Goal: Task Accomplishment & Management: Manage account settings

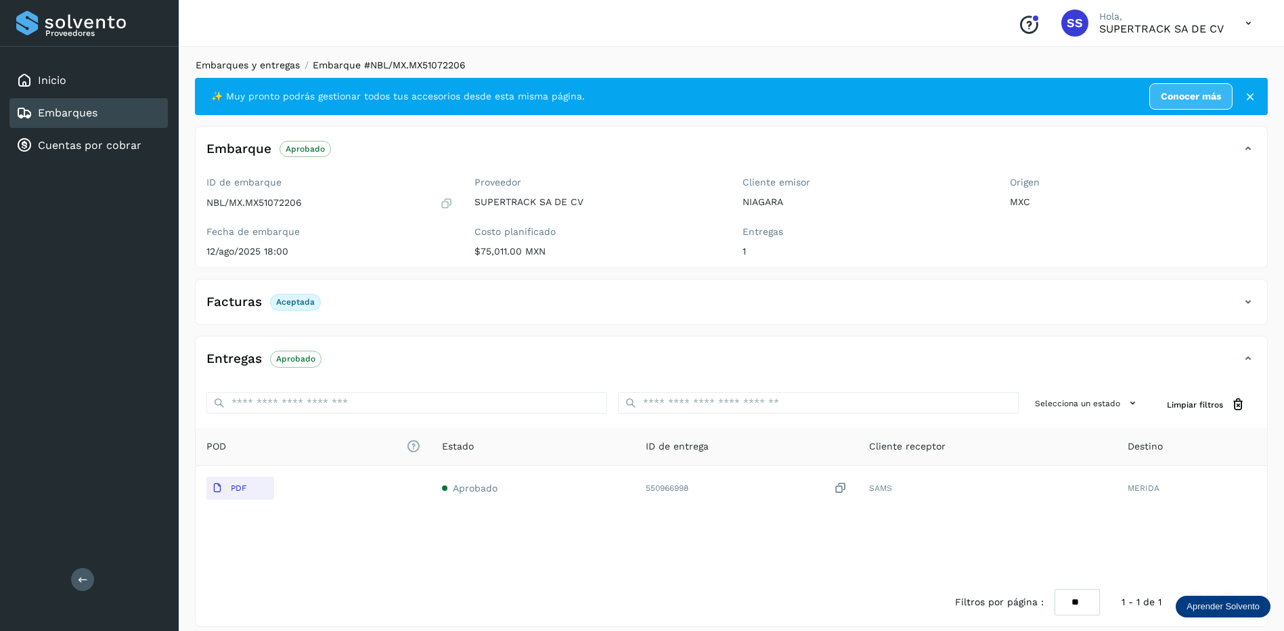
click at [269, 68] on link "Embarques y entregas" at bounding box center [248, 65] width 104 height 11
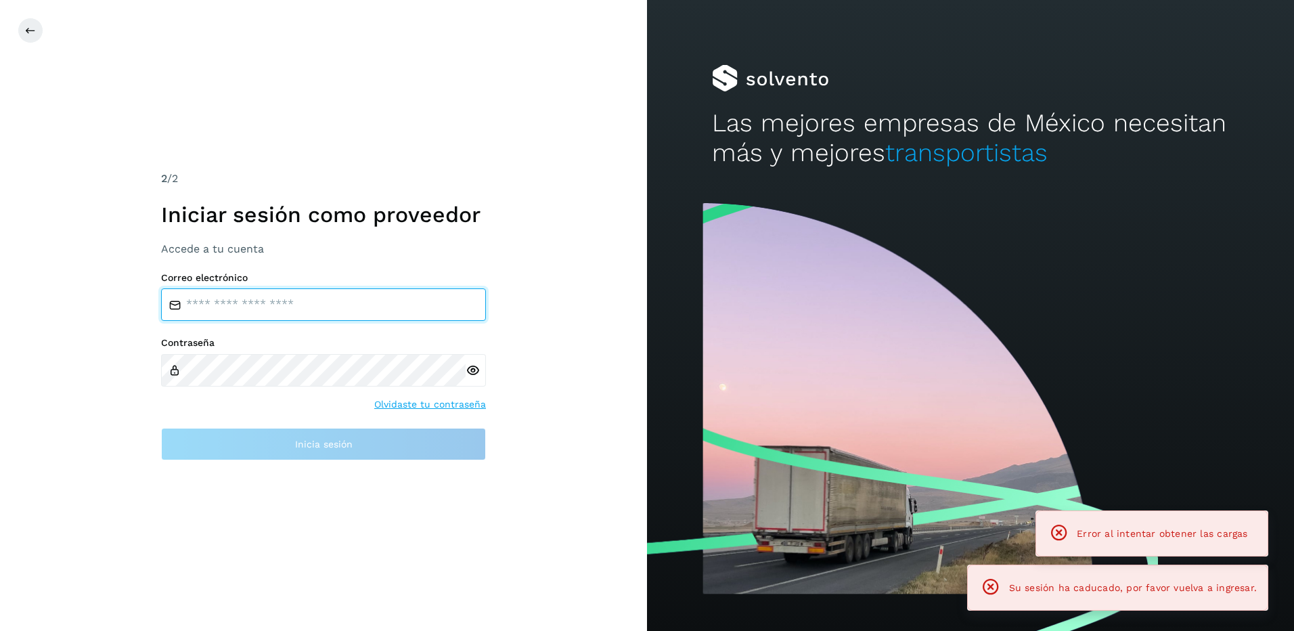
type input "**********"
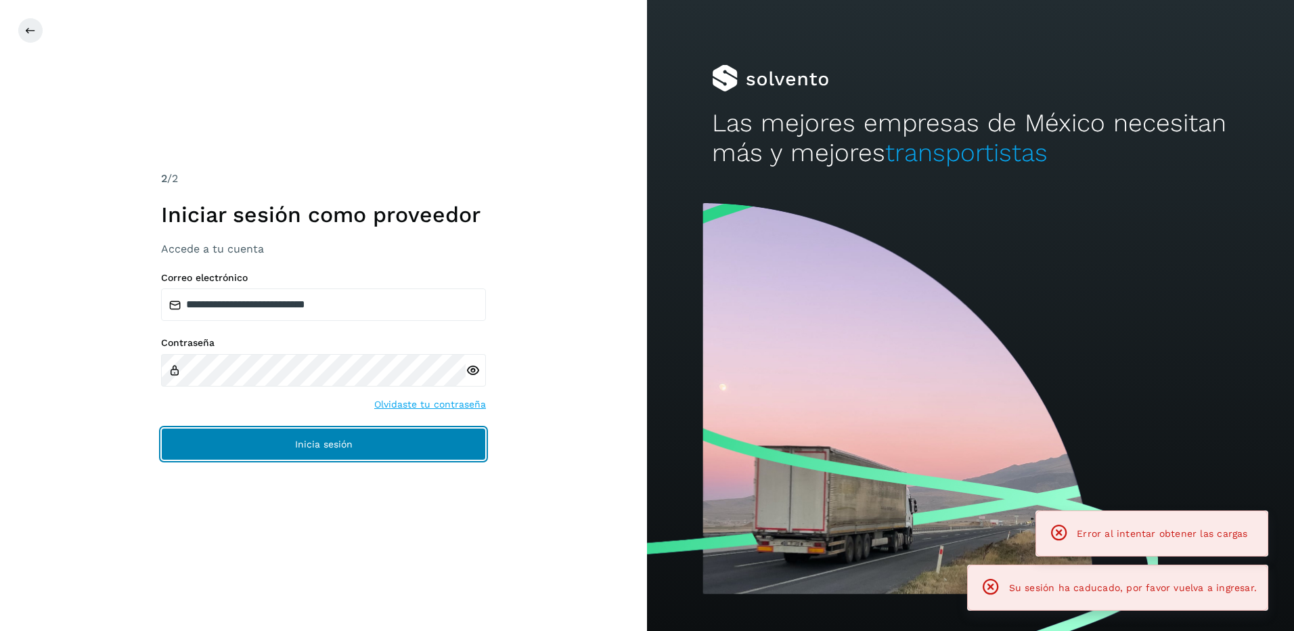
click at [330, 433] on button "Inicia sesión" at bounding box center [323, 444] width 325 height 32
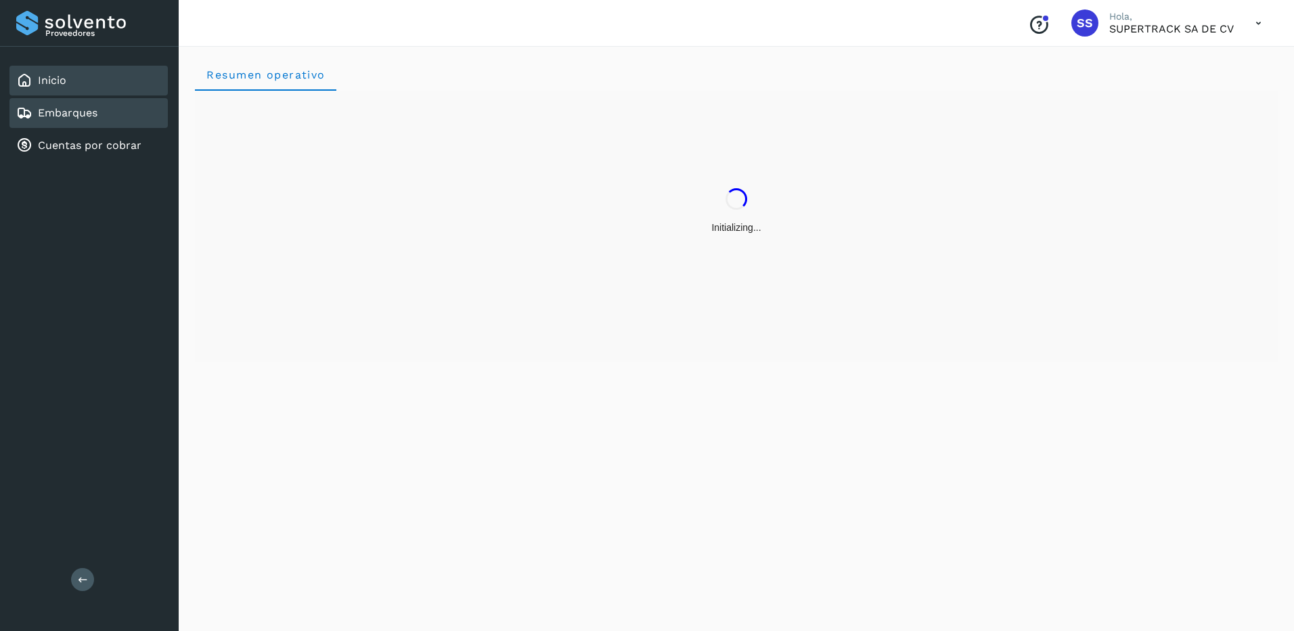
click at [93, 118] on link "Embarques" at bounding box center [68, 112] width 60 height 13
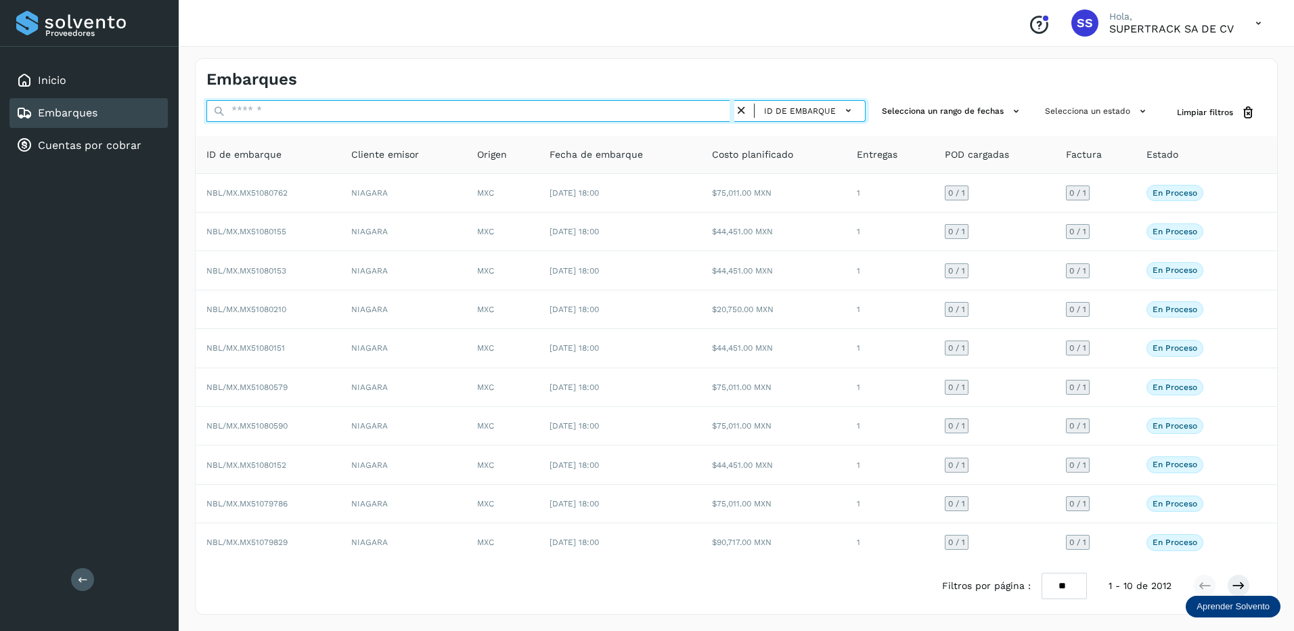
click at [261, 110] on input "text" at bounding box center [470, 111] width 528 height 22
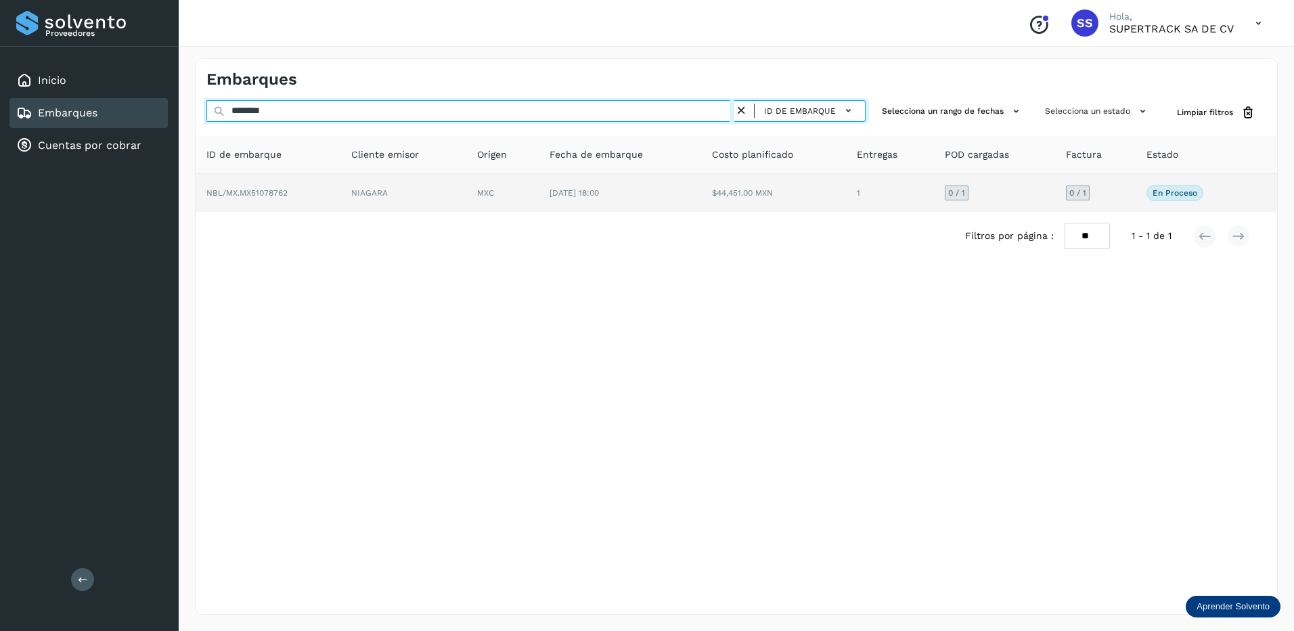
type input "********"
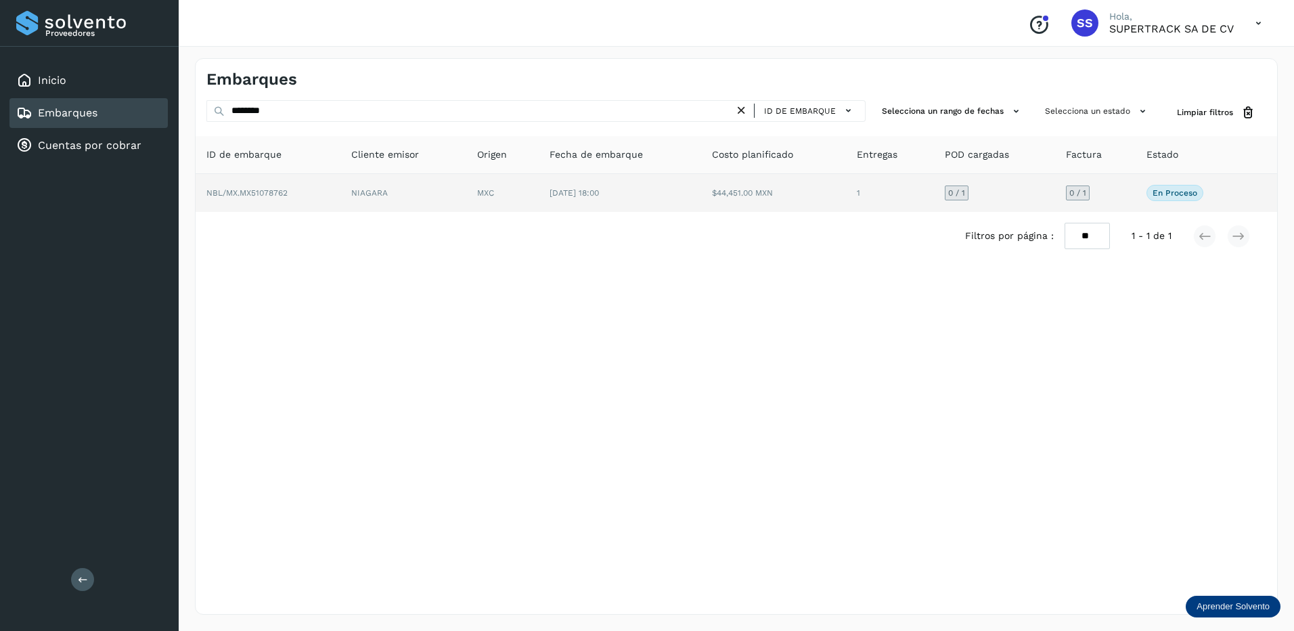
click at [443, 206] on td "NIAGARA" at bounding box center [404, 193] width 126 height 38
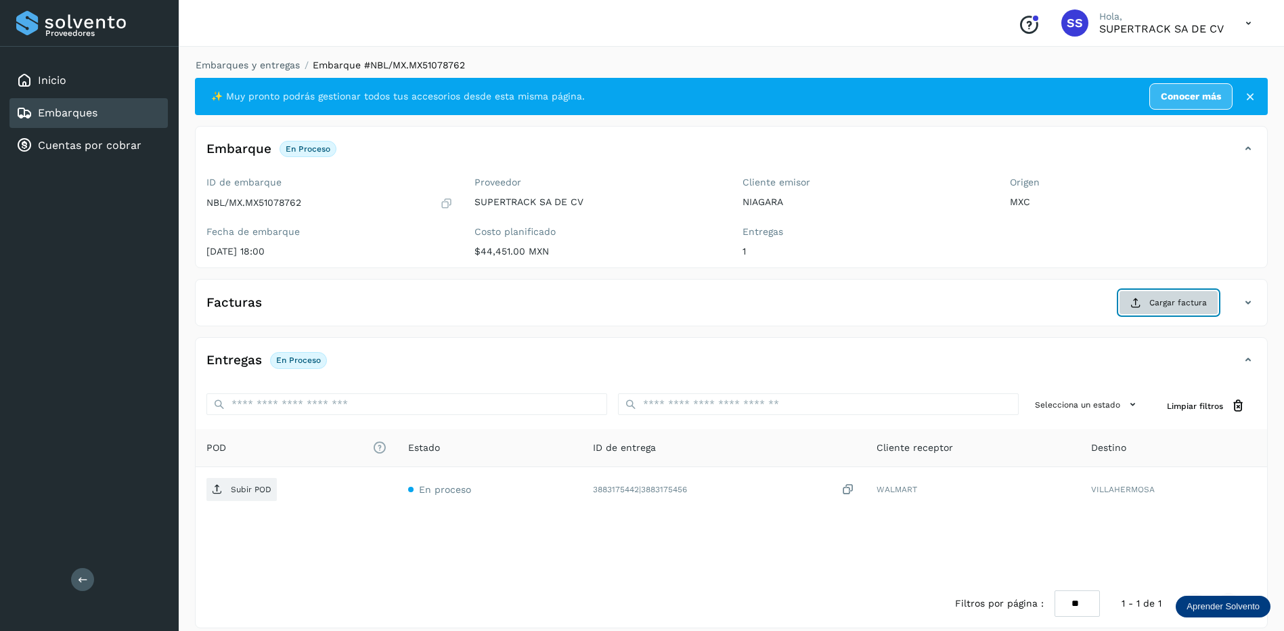
click at [1164, 301] on span "Cargar factura" at bounding box center [1178, 303] width 58 height 12
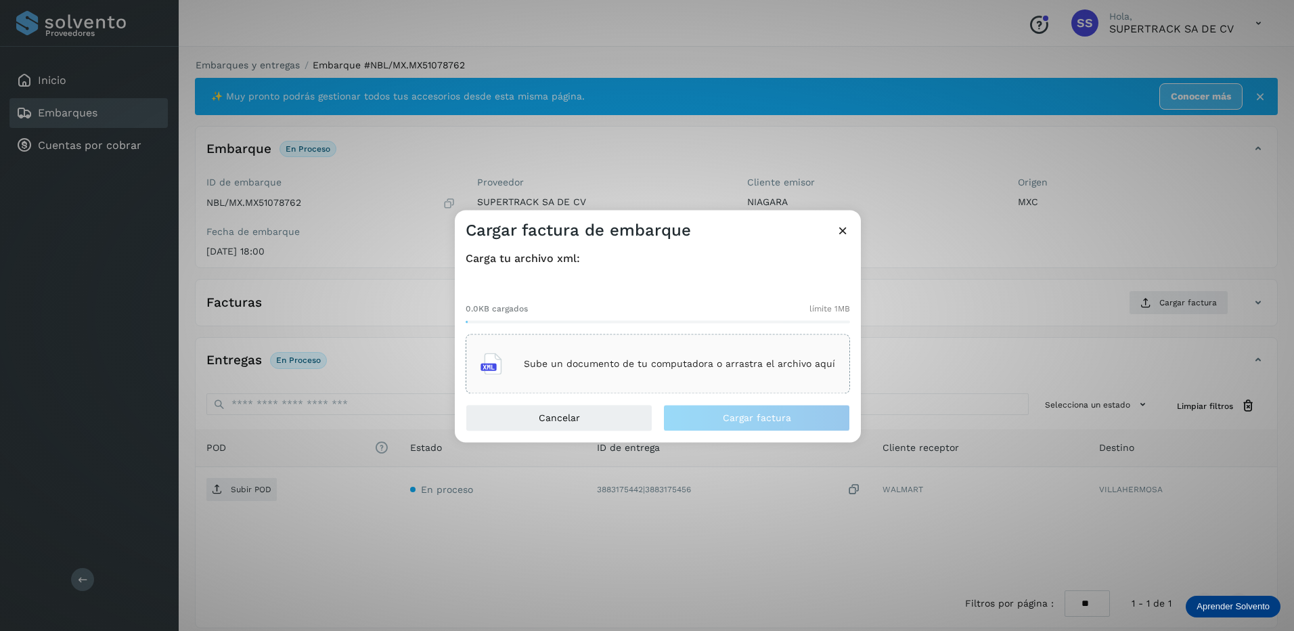
click at [848, 225] on icon at bounding box center [843, 230] width 14 height 14
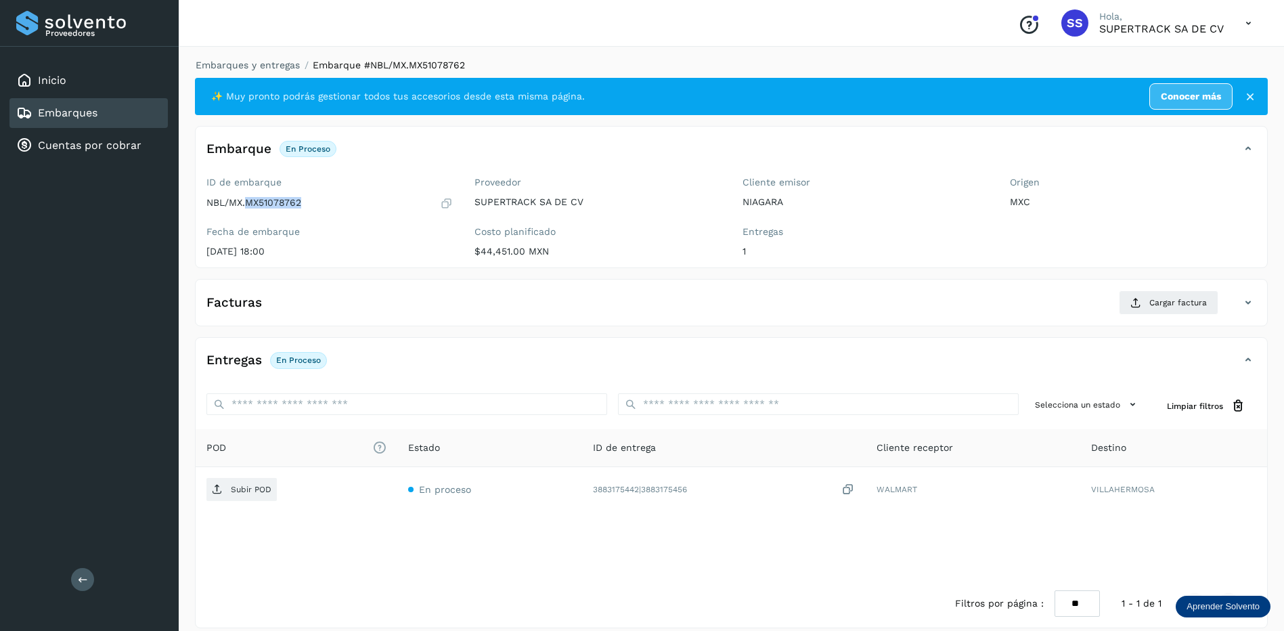
drag, startPoint x: 311, startPoint y: 201, endPoint x: 246, endPoint y: 206, distance: 64.5
click at [246, 206] on div "NBL/MX.MX51078762" at bounding box center [329, 203] width 246 height 14
drag, startPoint x: 246, startPoint y: 206, endPoint x: 257, endPoint y: 206, distance: 10.2
copy p "MX51078762"
click at [1123, 299] on button "Cargar factura" at bounding box center [1169, 302] width 100 height 24
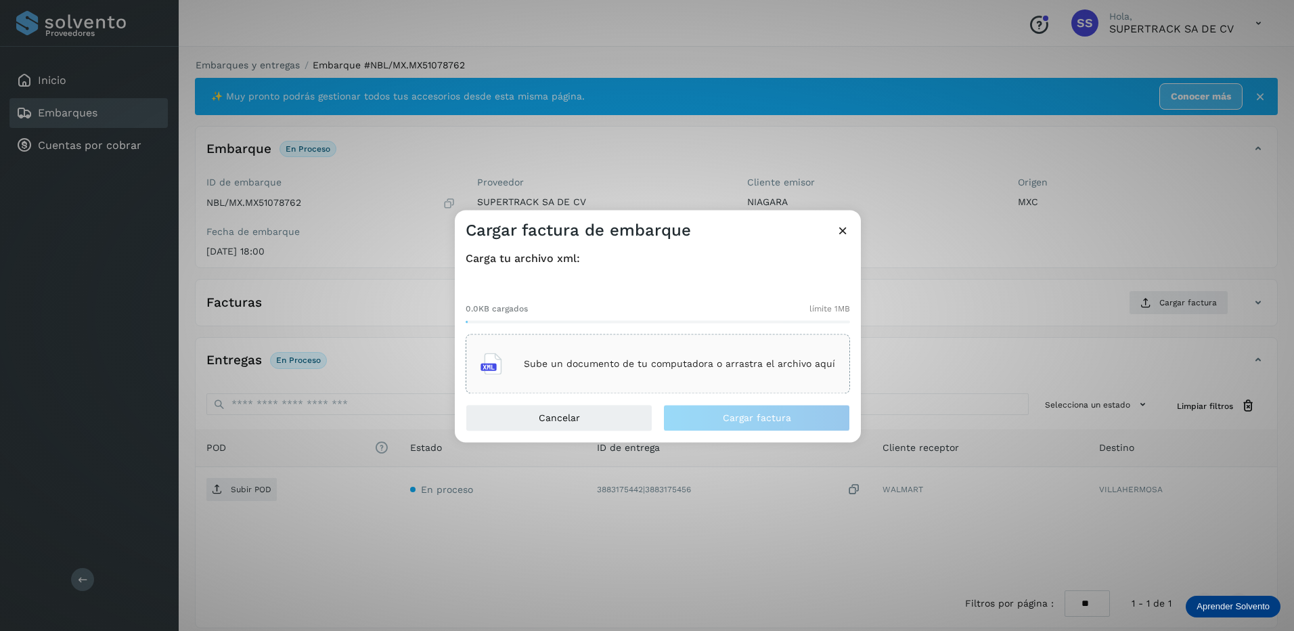
click at [737, 337] on div "Sube un documento de tu computadora o arrastra el archivo aquí" at bounding box center [658, 364] width 385 height 60
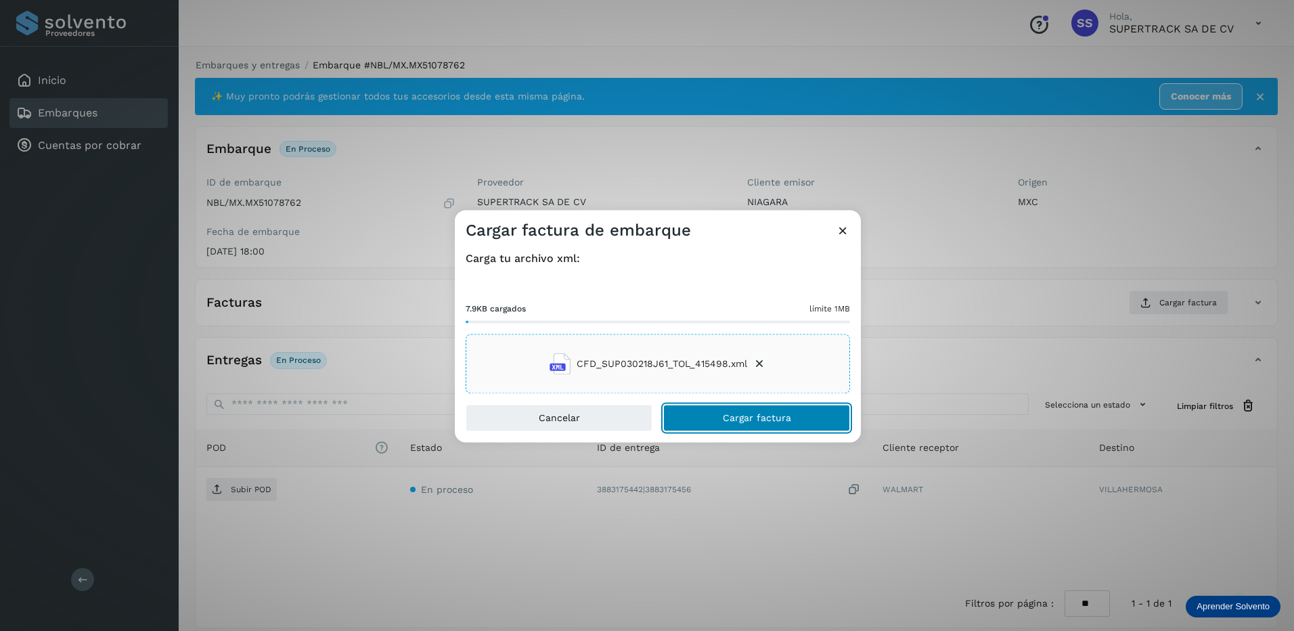
click at [760, 414] on span "Cargar factura" at bounding box center [757, 418] width 68 height 9
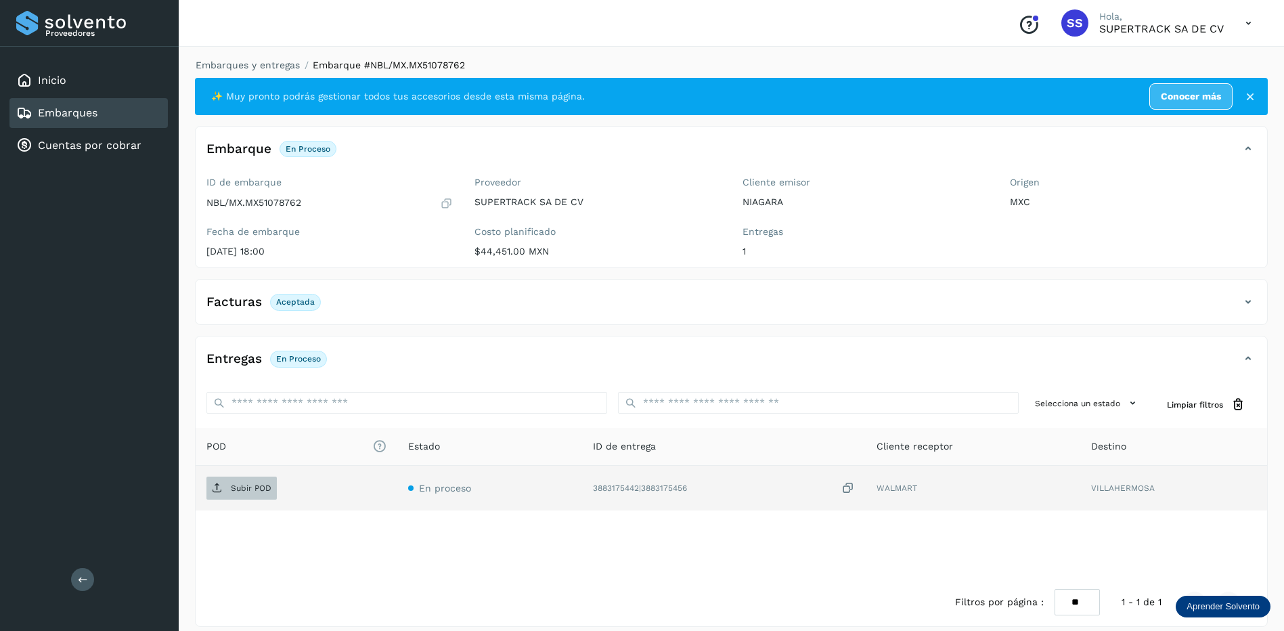
click at [259, 483] on p "Subir POD" at bounding box center [251, 487] width 41 height 9
click at [253, 61] on link "Embarques y entregas" at bounding box center [248, 65] width 104 height 11
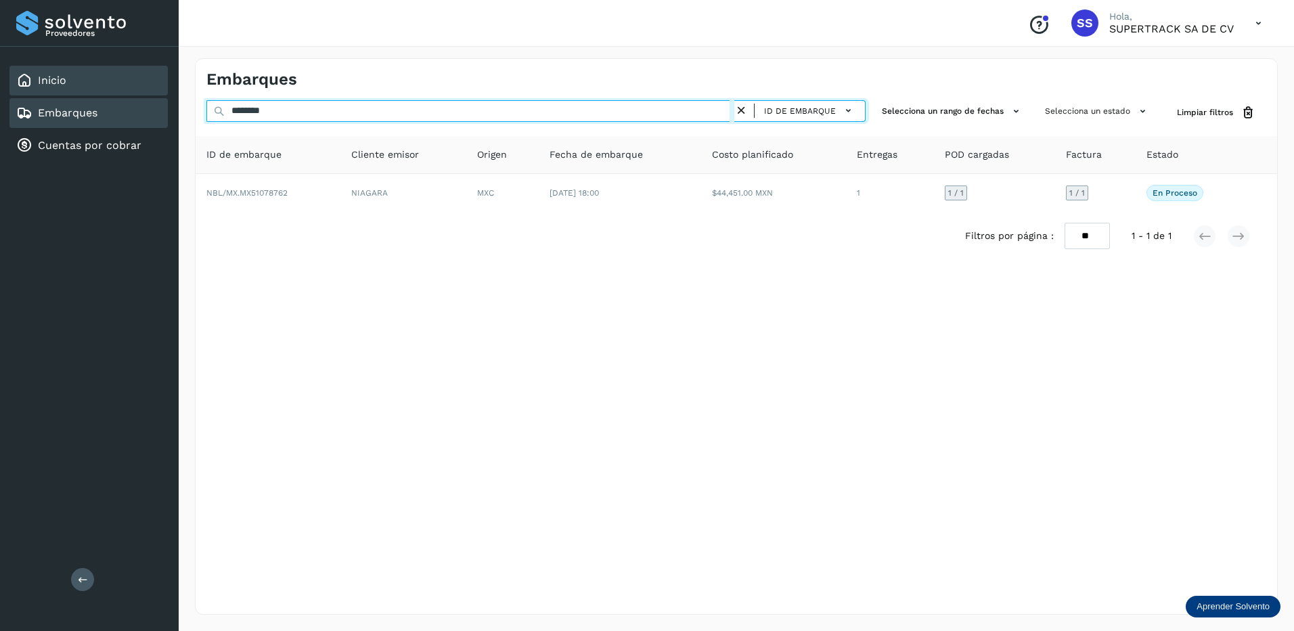
drag, startPoint x: 293, startPoint y: 114, endPoint x: 106, endPoint y: 89, distance: 188.5
click at [110, 89] on div "Proveedores Inicio Embarques Cuentas por cobrar Salir Conoce nuestros beneficio…" at bounding box center [647, 315] width 1294 height 631
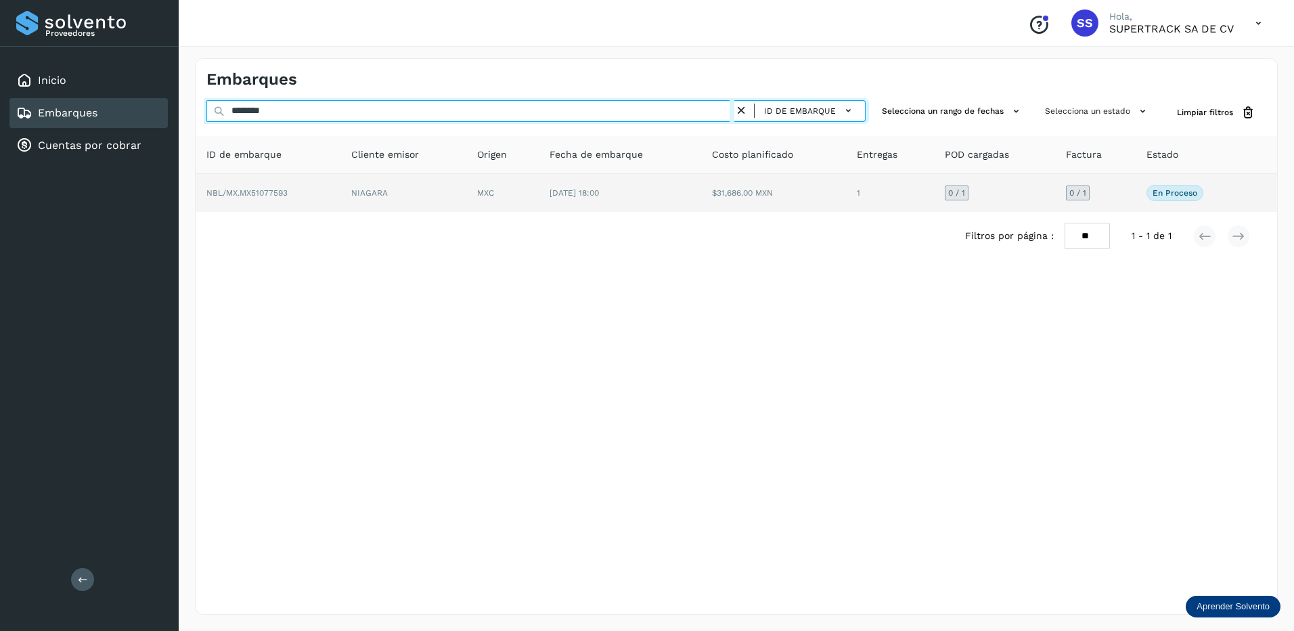
type input "********"
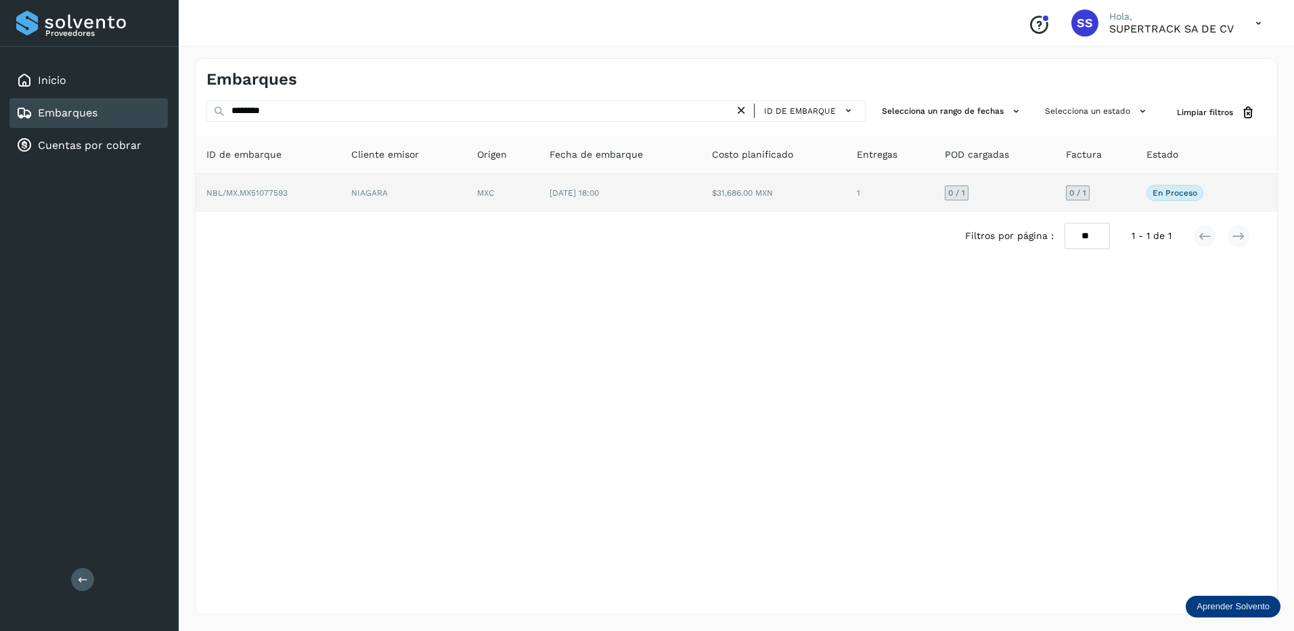
click at [334, 190] on td "NBL/MX.MX51077593" at bounding box center [268, 193] width 145 height 38
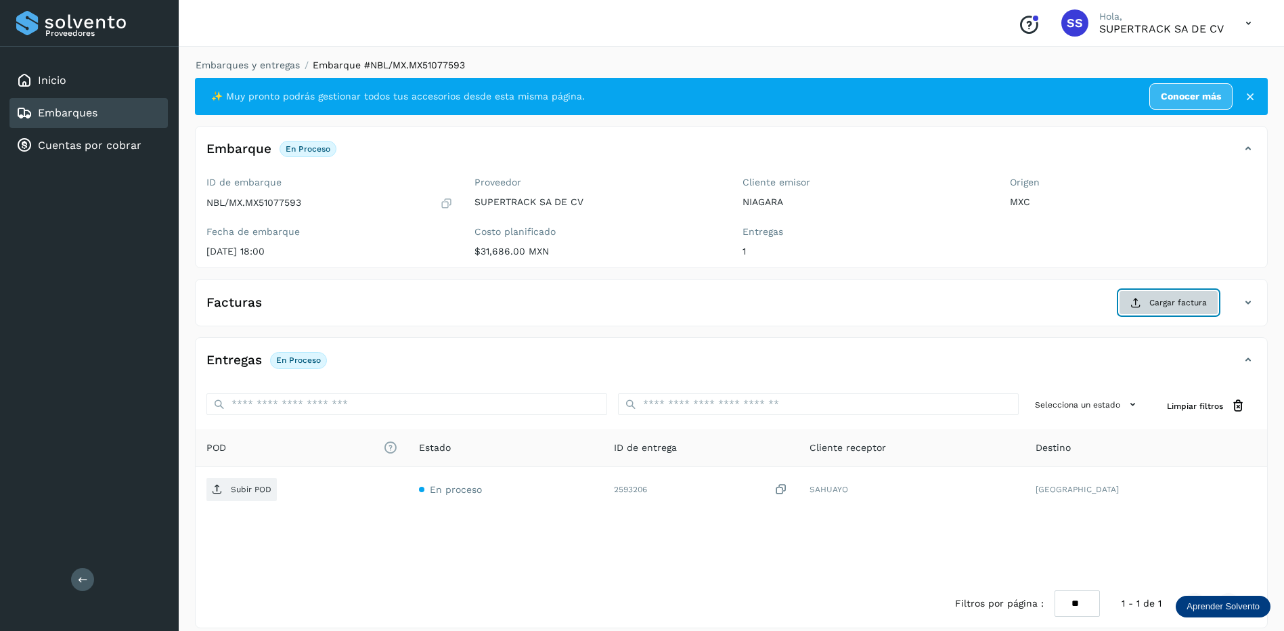
click at [1156, 298] on span "Cargar factura" at bounding box center [1178, 303] width 58 height 12
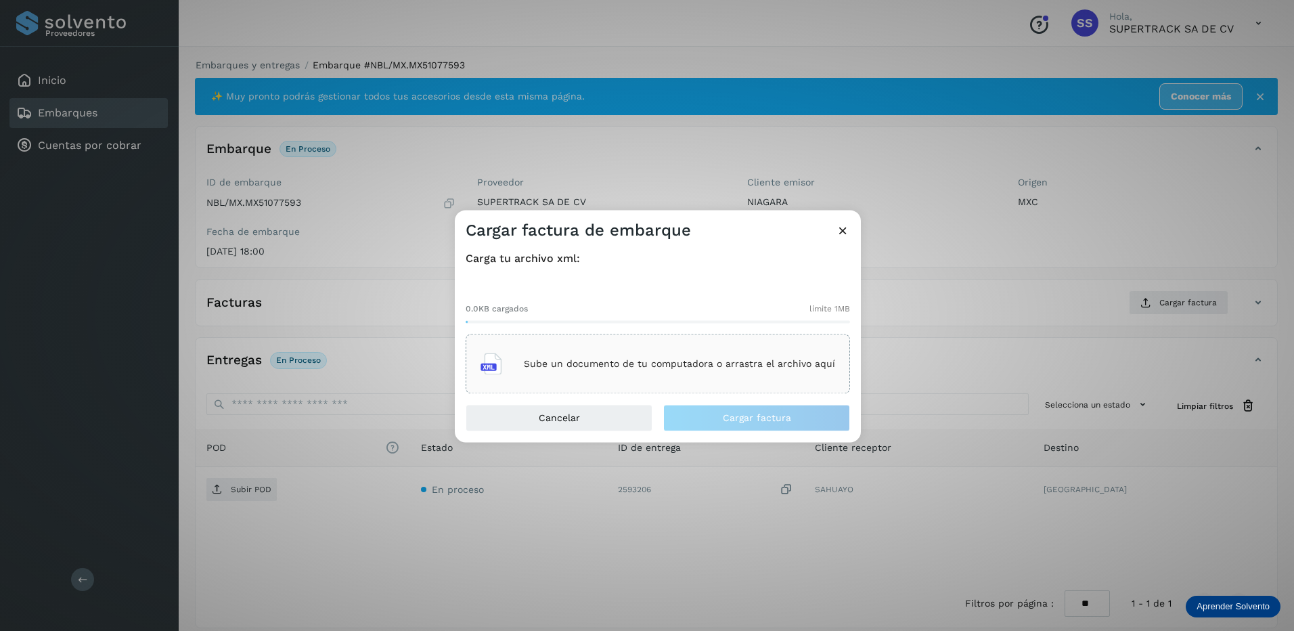
click at [720, 365] on p "Sube un documento de tu computadora o arrastra el archivo aquí" at bounding box center [679, 364] width 311 height 12
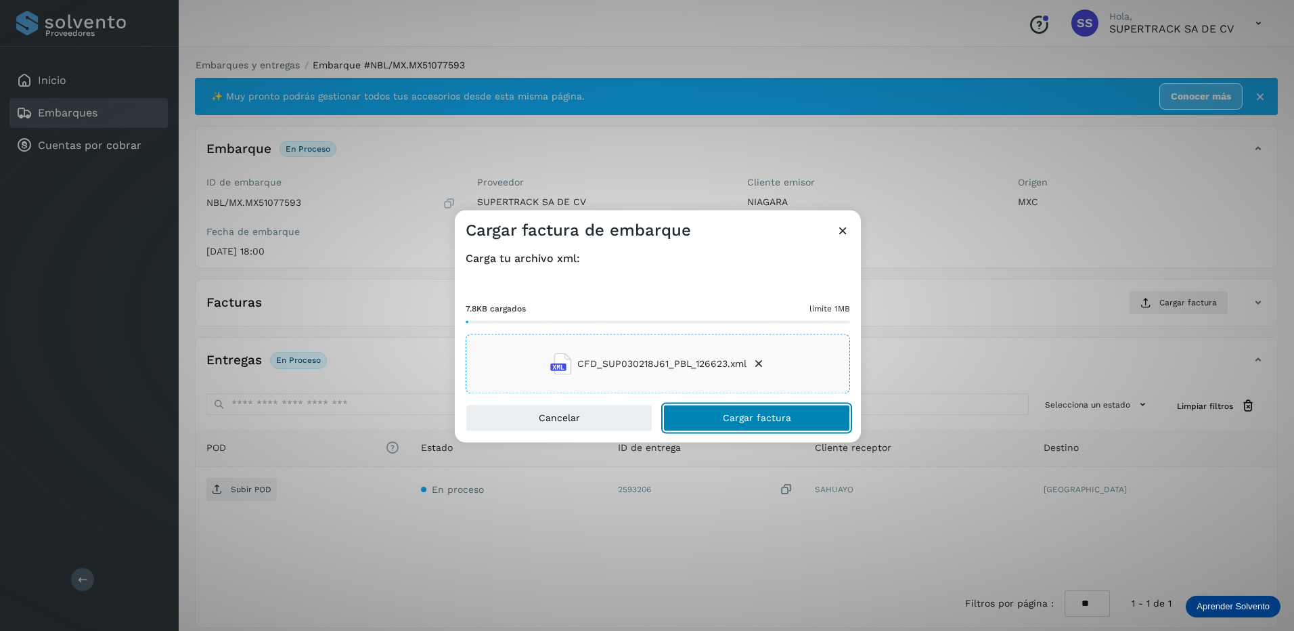
click at [758, 419] on span "Cargar factura" at bounding box center [757, 418] width 68 height 9
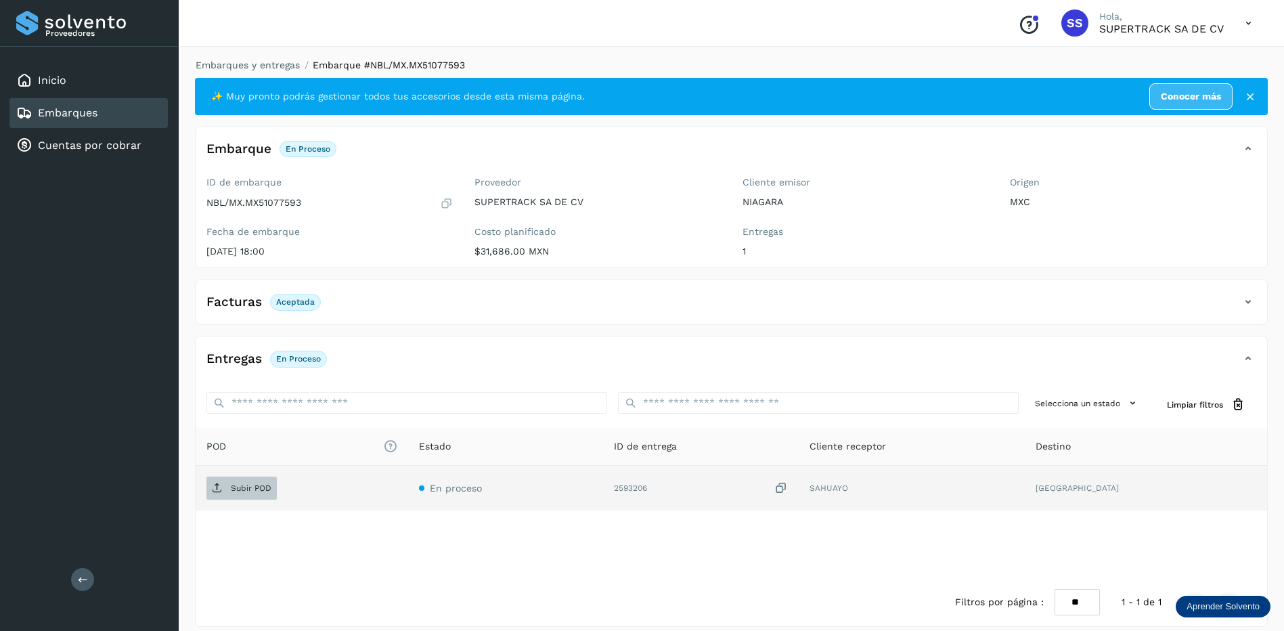
click at [247, 482] on span "Subir POD" at bounding box center [241, 488] width 70 height 22
click at [257, 65] on link "Embarques y entregas" at bounding box center [248, 65] width 104 height 11
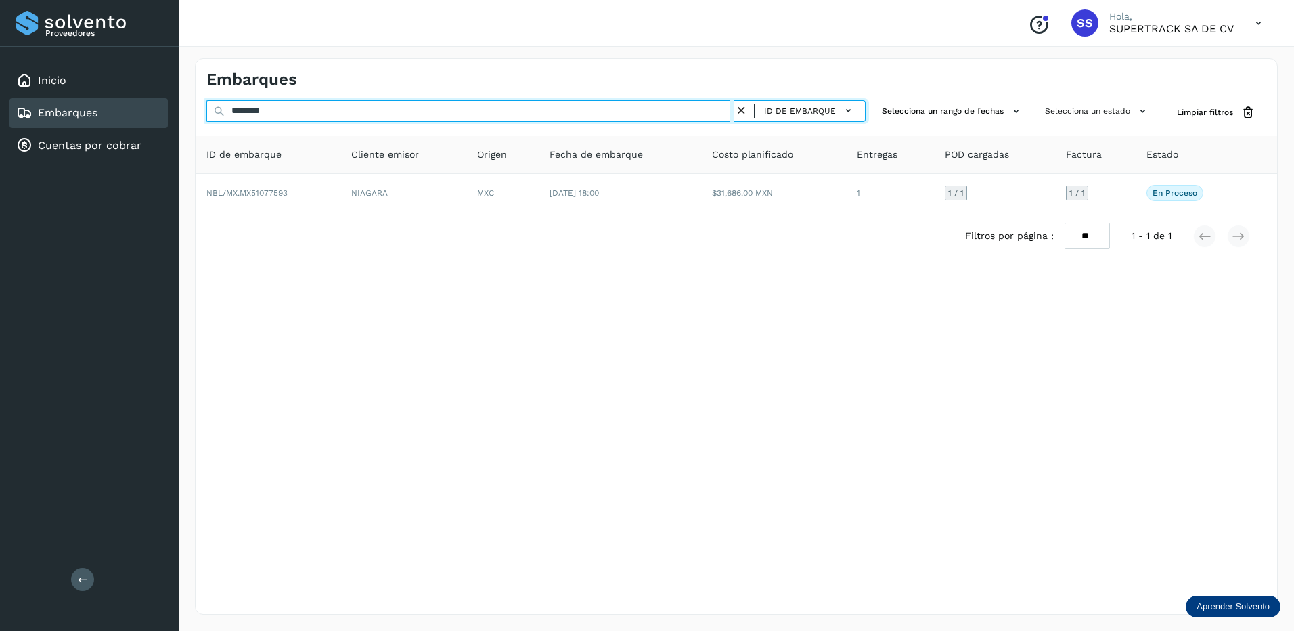
drag, startPoint x: 296, startPoint y: 114, endPoint x: 163, endPoint y: 114, distance: 132.7
click at [163, 114] on div "Proveedores Inicio Embarques Cuentas por cobrar Salir Conoce nuestros beneficio…" at bounding box center [647, 315] width 1294 height 631
click at [292, 114] on input "********" at bounding box center [470, 111] width 528 height 22
drag, startPoint x: 285, startPoint y: 113, endPoint x: 185, endPoint y: 114, distance: 99.5
click at [185, 114] on div "Embarques ******** ID de embarque Selecciona un rango de fechas Selecciona un e…" at bounding box center [737, 336] width 1116 height 589
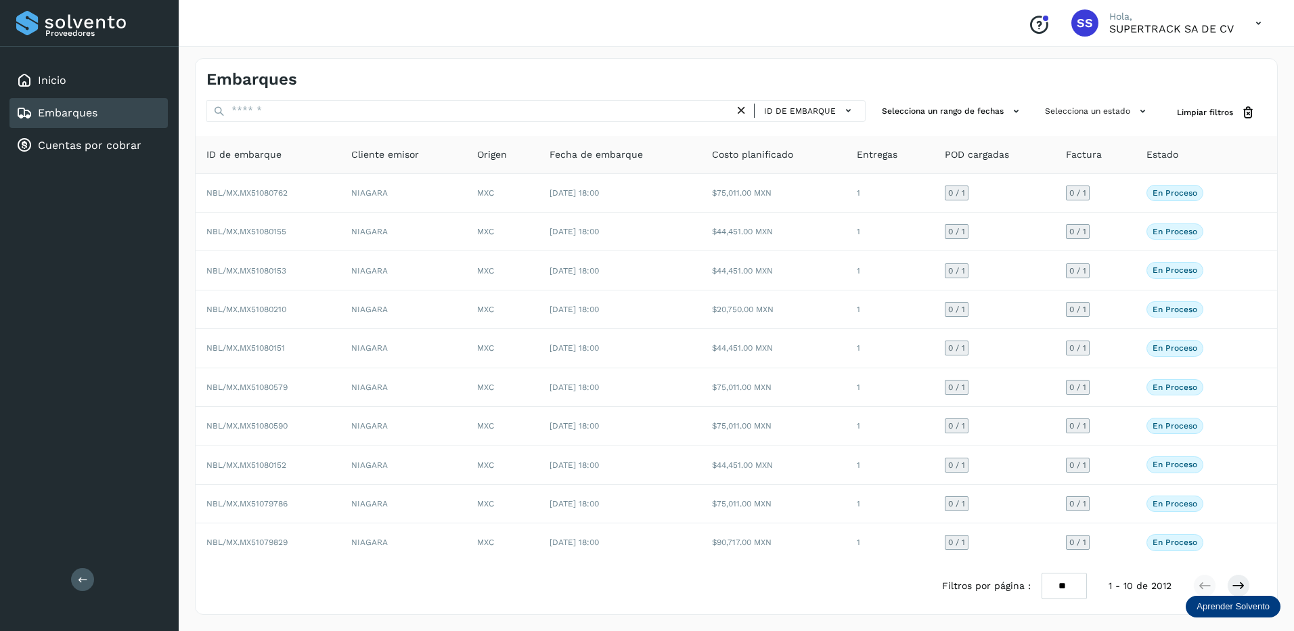
click at [134, 194] on div "Proveedores Inicio Embarques Cuentas por cobrar Salir" at bounding box center [89, 315] width 179 height 631
click at [217, 630] on html "Proveedores Inicio Embarques Cuentas por cobrar Salir Conoce nuestros beneficio…" at bounding box center [647, 315] width 1294 height 631
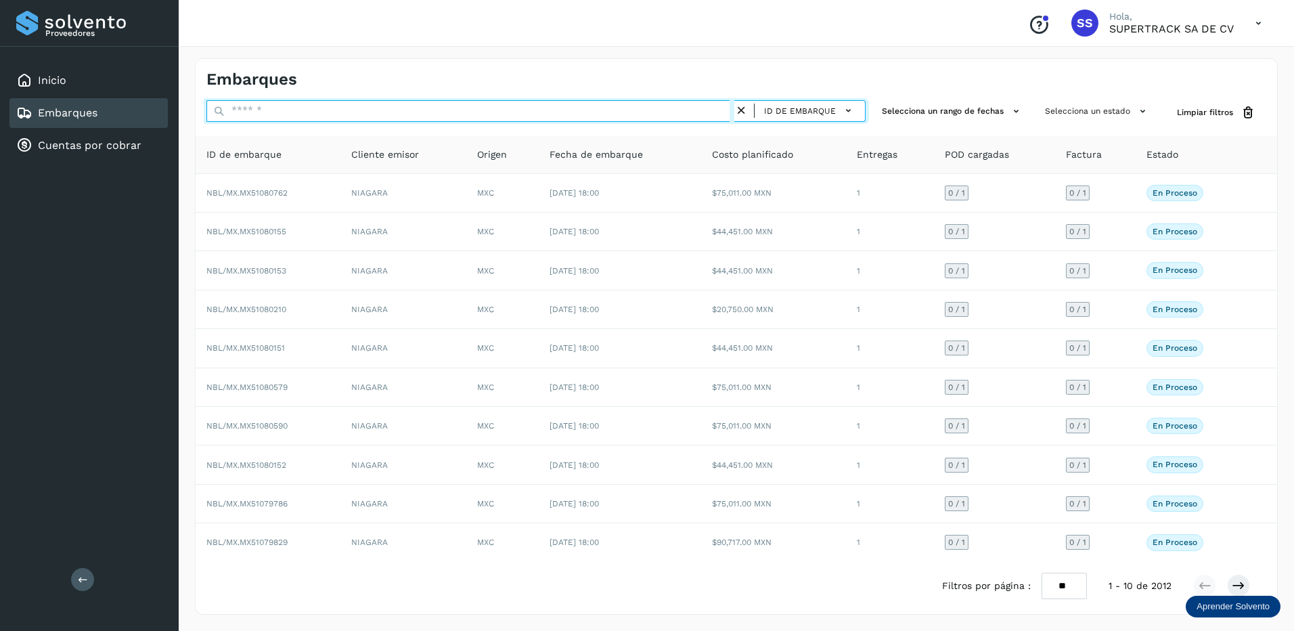
click at [284, 108] on input "text" at bounding box center [470, 111] width 528 height 22
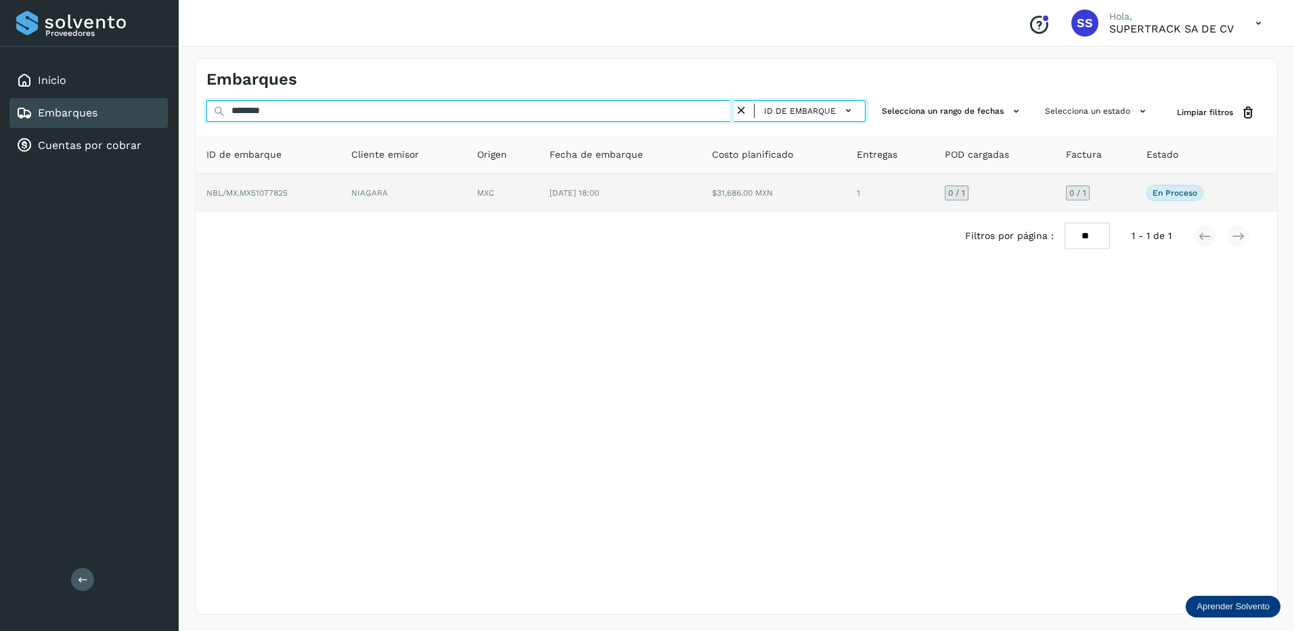
type input "********"
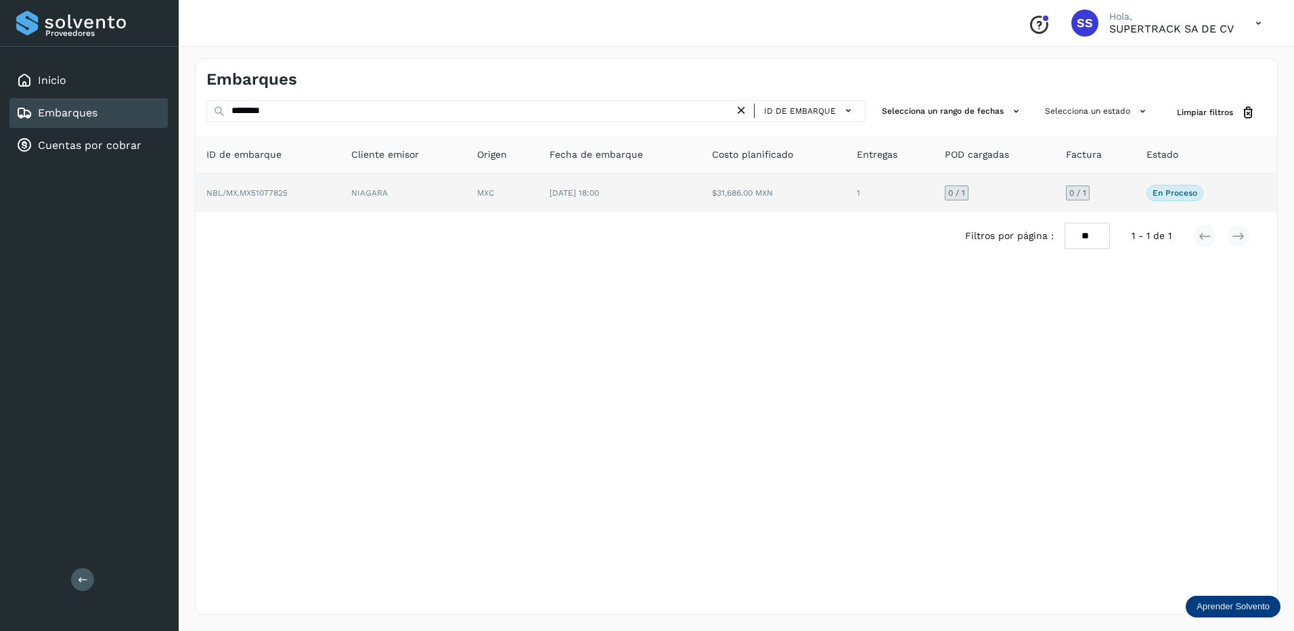
click at [322, 188] on td "NBL/MX.MX51077825" at bounding box center [268, 193] width 145 height 38
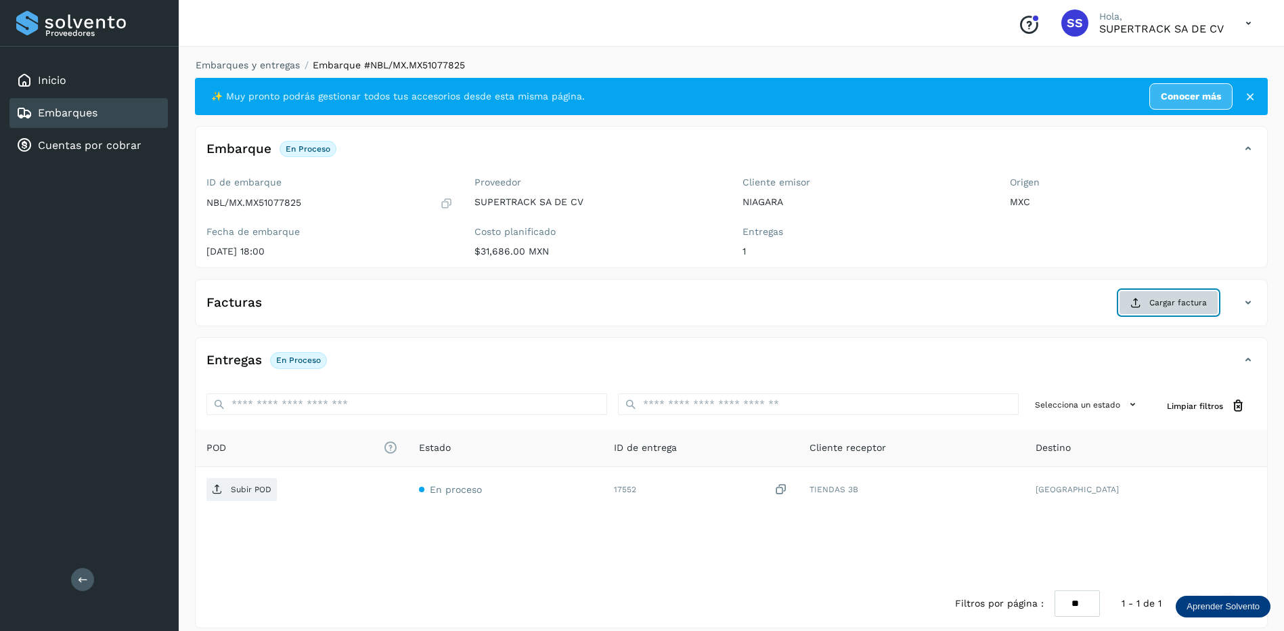
click at [1152, 300] on span "Cargar factura" at bounding box center [1178, 303] width 58 height 12
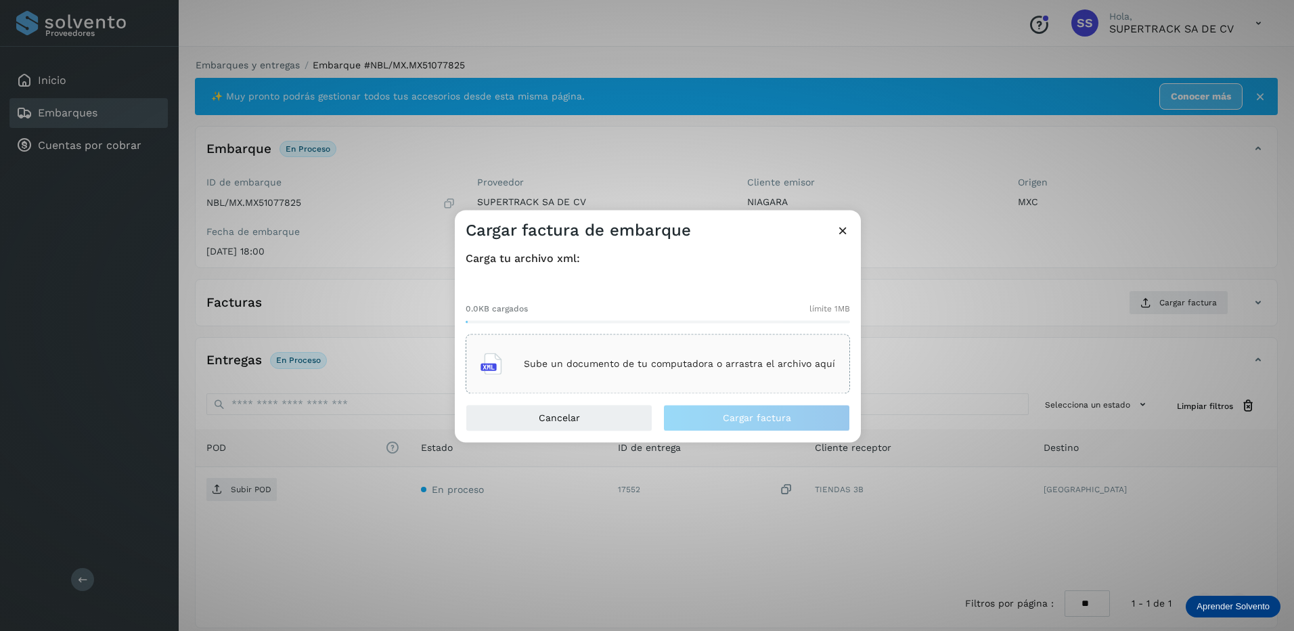
click at [642, 367] on p "Sube un documento de tu computadora o arrastra el archivo aquí" at bounding box center [679, 364] width 311 height 12
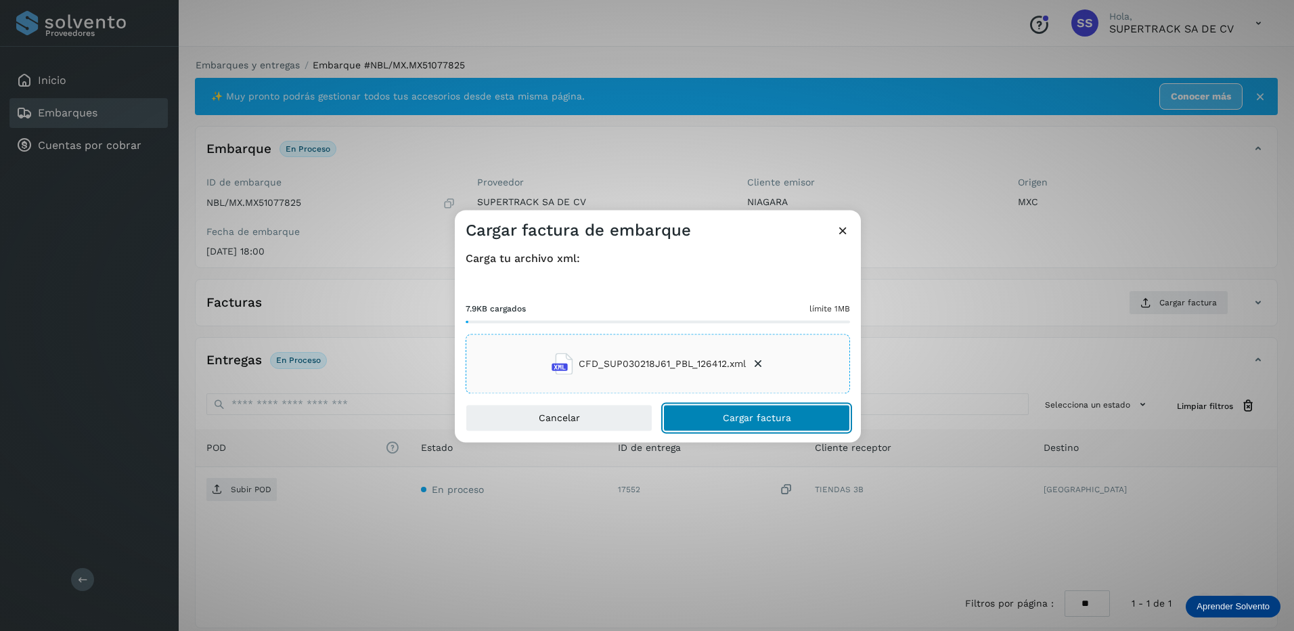
click at [754, 424] on button "Cargar factura" at bounding box center [756, 418] width 187 height 27
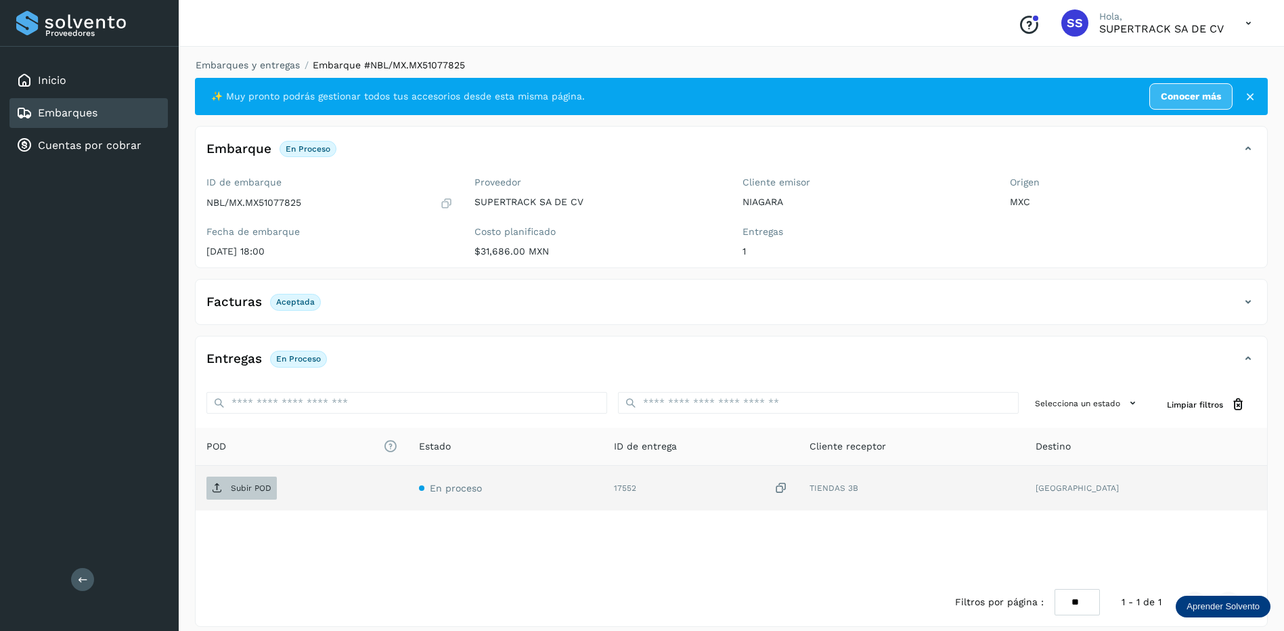
click at [235, 486] on p "Subir POD" at bounding box center [251, 487] width 41 height 9
click at [243, 68] on link "Embarques y entregas" at bounding box center [248, 65] width 104 height 11
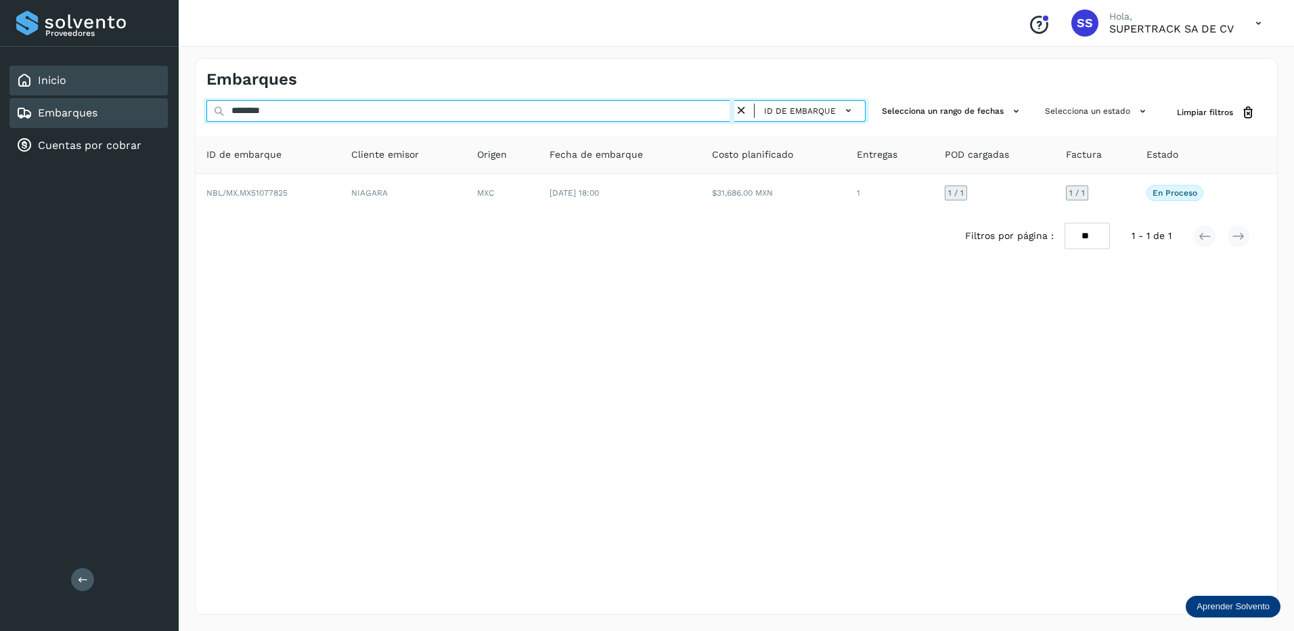
drag, startPoint x: 316, startPoint y: 113, endPoint x: 101, endPoint y: 93, distance: 216.2
click at [101, 93] on div "Proveedores Inicio Embarques Cuentas por cobrar Salir Conoce nuestros beneficio…" at bounding box center [647, 315] width 1294 height 631
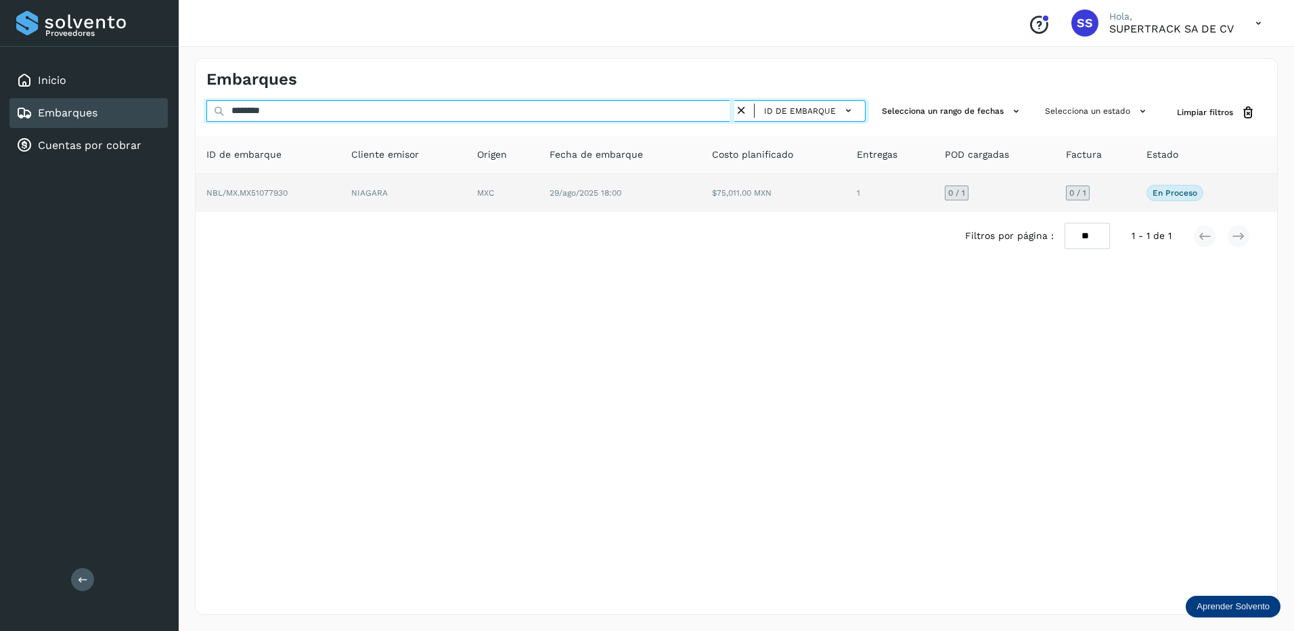
type input "********"
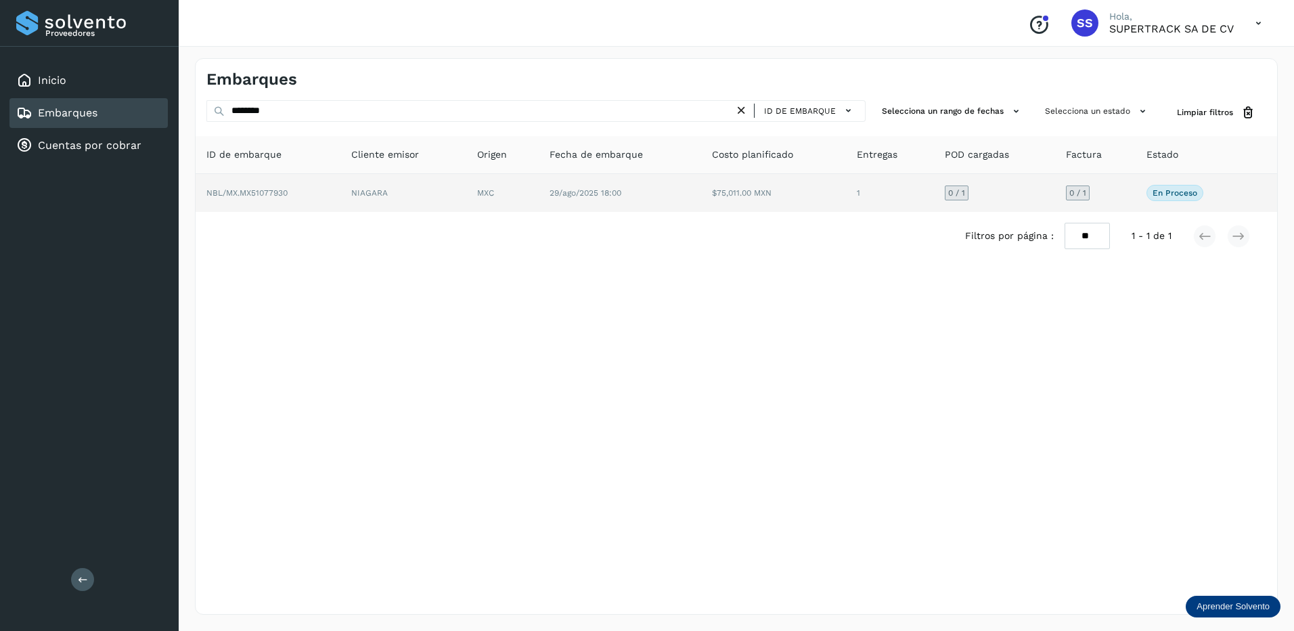
click at [311, 196] on td "NBL/MX.MX51077930" at bounding box center [268, 193] width 145 height 38
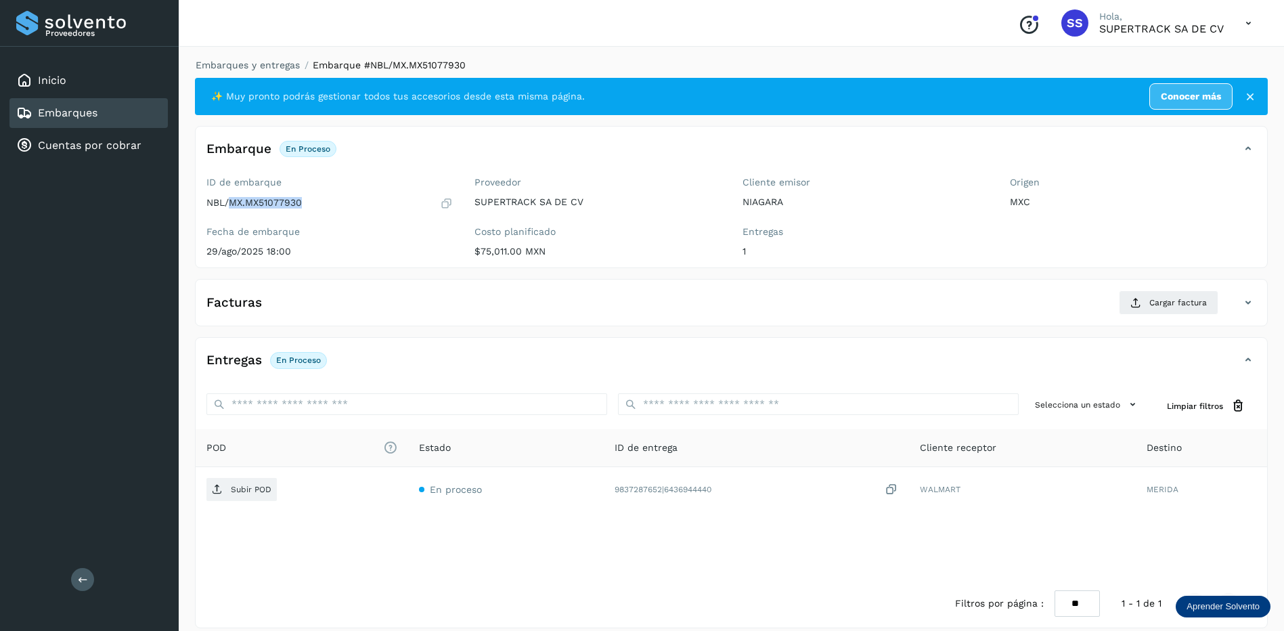
drag, startPoint x: 310, startPoint y: 204, endPoint x: 229, endPoint y: 210, distance: 81.4
click at [229, 210] on div "ID de embarque NBL/MX.MX51077930 Fecha de embarque [DATE] 18:00" at bounding box center [330, 219] width 268 height 96
drag, startPoint x: 229, startPoint y: 210, endPoint x: 250, endPoint y: 205, distance: 21.5
drag, startPoint x: 250, startPoint y: 205, endPoint x: 296, endPoint y: 217, distance: 47.6
click at [241, 217] on div "ID de embarque NBL/MX.MX51077930 Fecha de embarque [DATE] 18:00" at bounding box center [330, 219] width 268 height 96
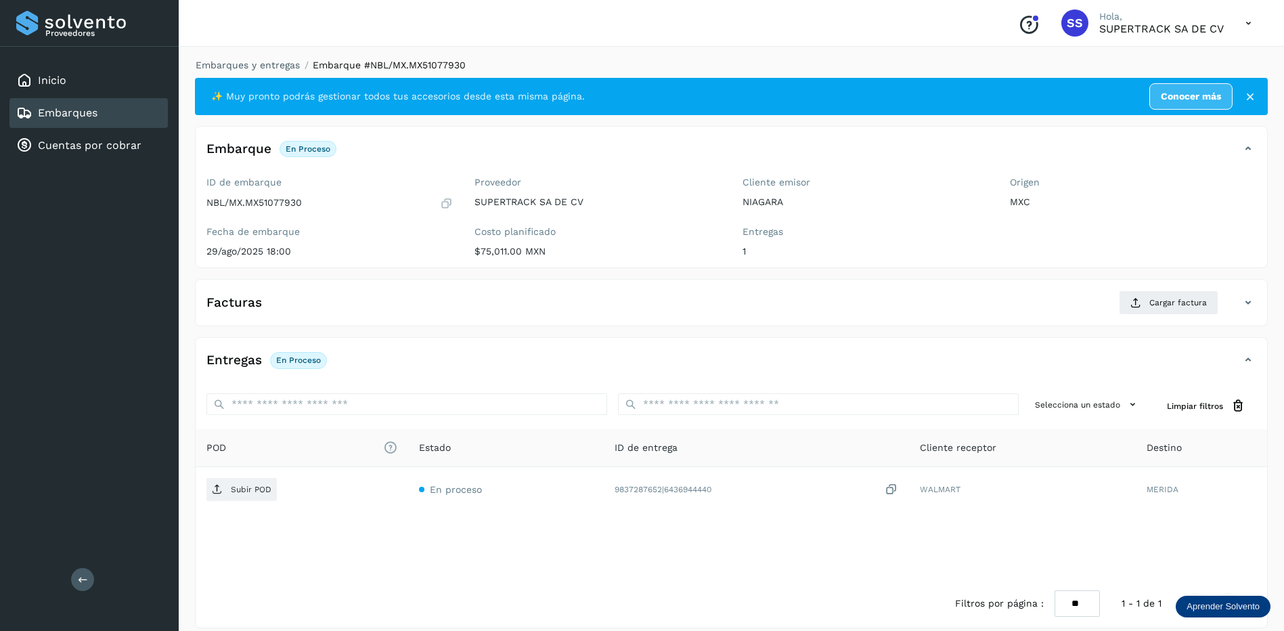
drag, startPoint x: 296, startPoint y: 217, endPoint x: 336, endPoint y: 214, distance: 40.8
click at [336, 214] on div "ID de embarque NBL/MX.MX51077930 Fecha de embarque [DATE] 18:00" at bounding box center [330, 219] width 268 height 96
drag, startPoint x: 322, startPoint y: 209, endPoint x: 248, endPoint y: 206, distance: 74.5
click at [248, 206] on div "NBL/MX.MX51077930" at bounding box center [329, 203] width 246 height 14
drag, startPoint x: 248, startPoint y: 206, endPoint x: 271, endPoint y: 206, distance: 23.0
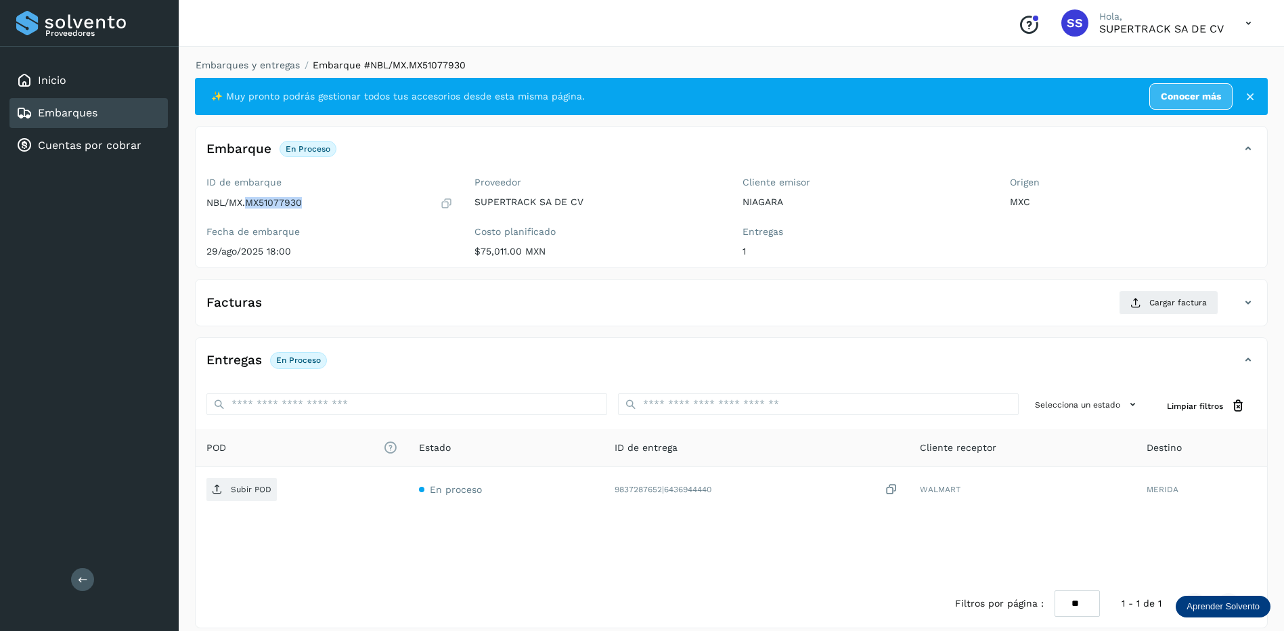
copy p "MX51077930"
click at [356, 320] on div "Facturas Cargar factura" at bounding box center [732, 307] width 1072 height 35
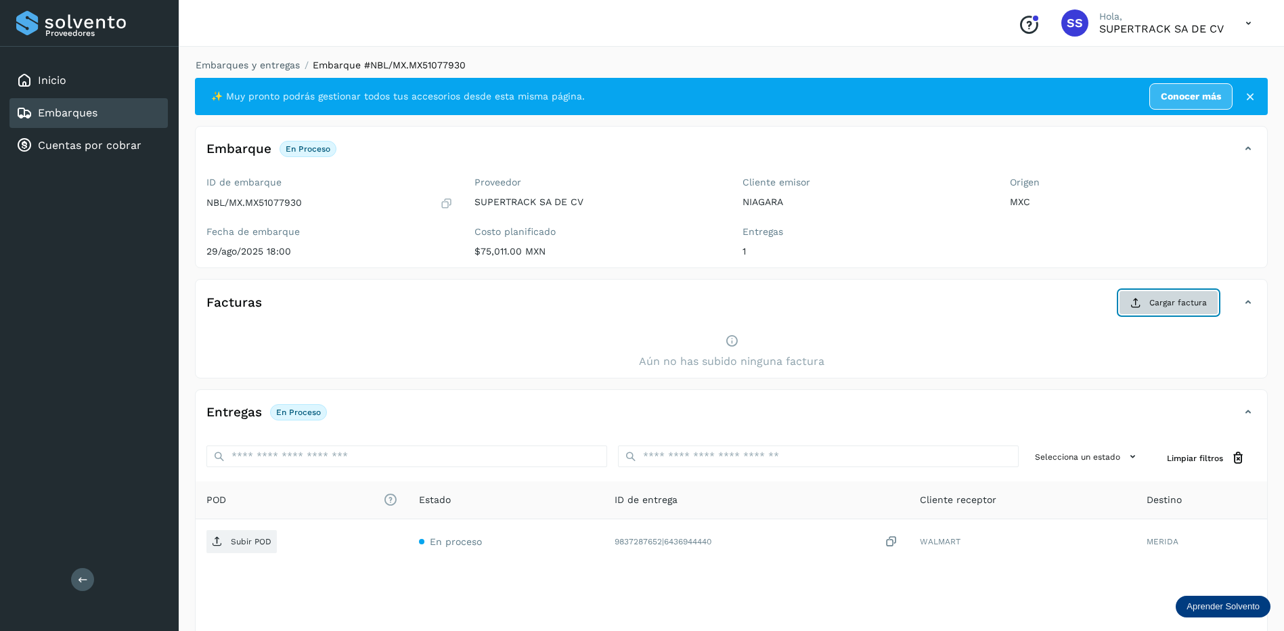
click at [1175, 304] on span "Cargar factura" at bounding box center [1178, 303] width 58 height 12
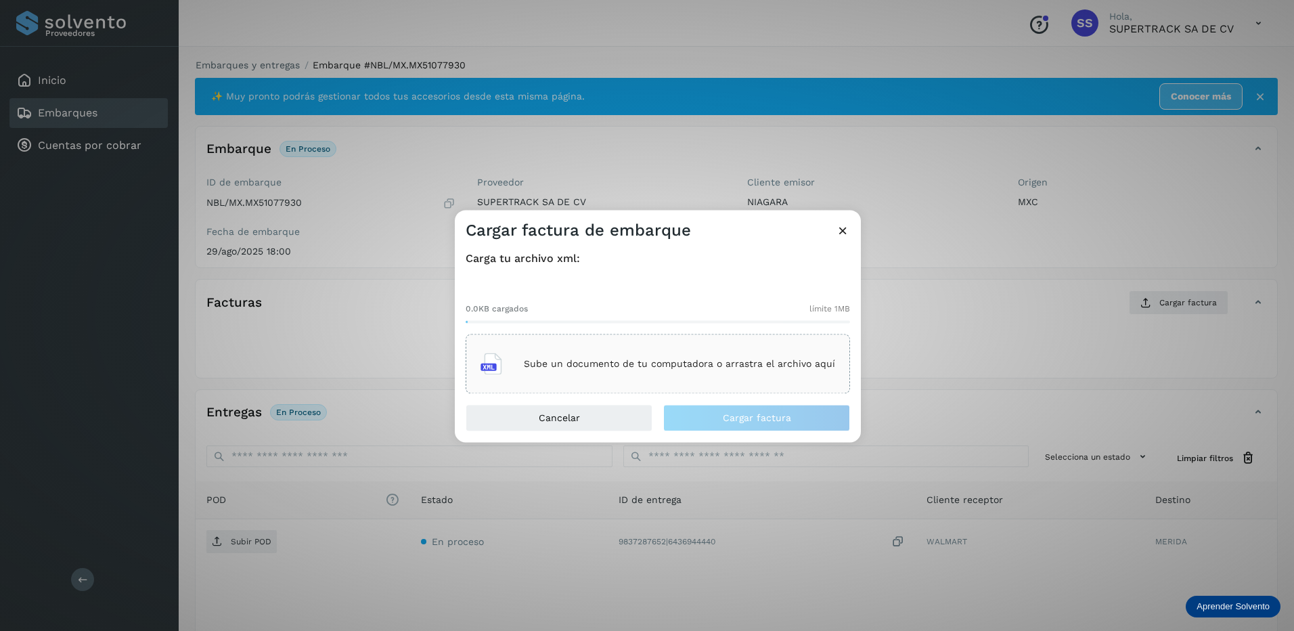
click at [779, 373] on div "Sube un documento de tu computadora o arrastra el archivo aquí" at bounding box center [658, 364] width 355 height 37
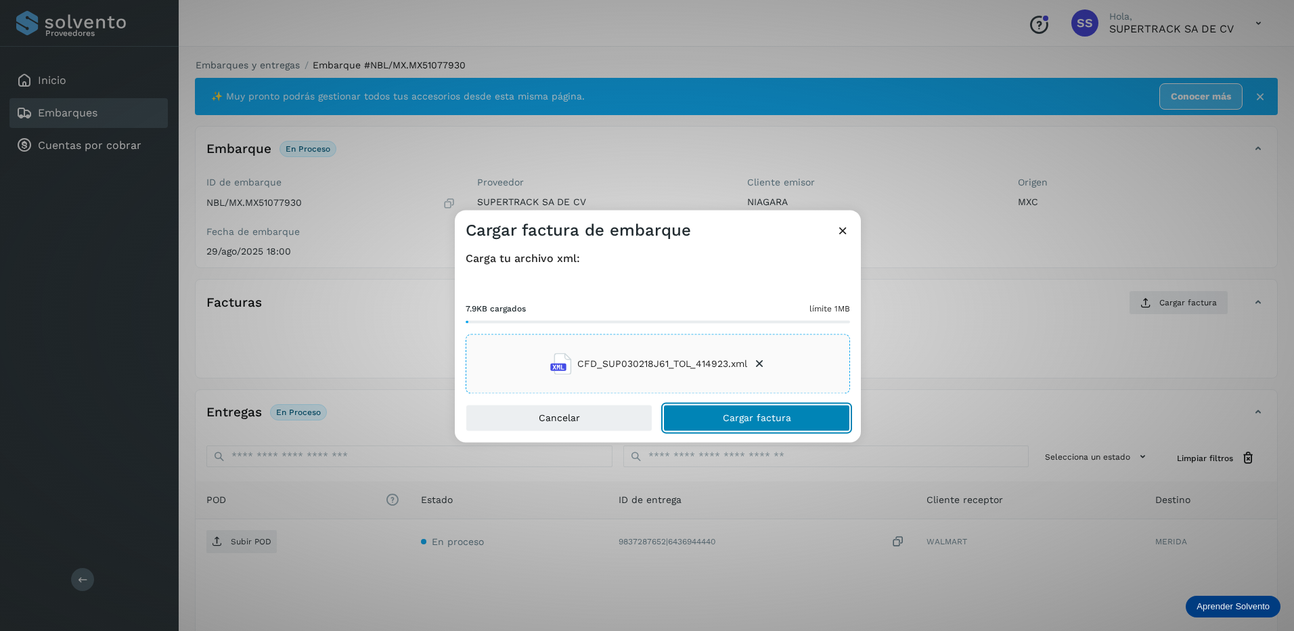
click at [749, 416] on span "Cargar factura" at bounding box center [757, 418] width 68 height 9
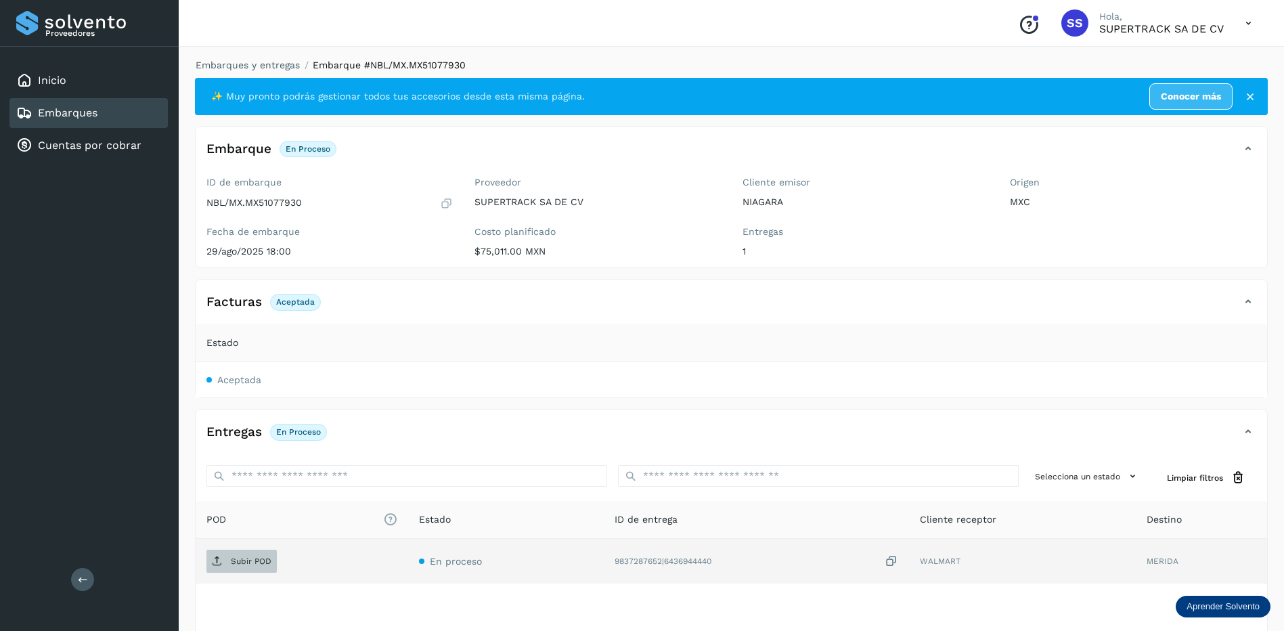
click at [246, 572] on button "Subir POD" at bounding box center [241, 561] width 70 height 23
click at [263, 65] on link "Embarques y entregas" at bounding box center [248, 65] width 104 height 11
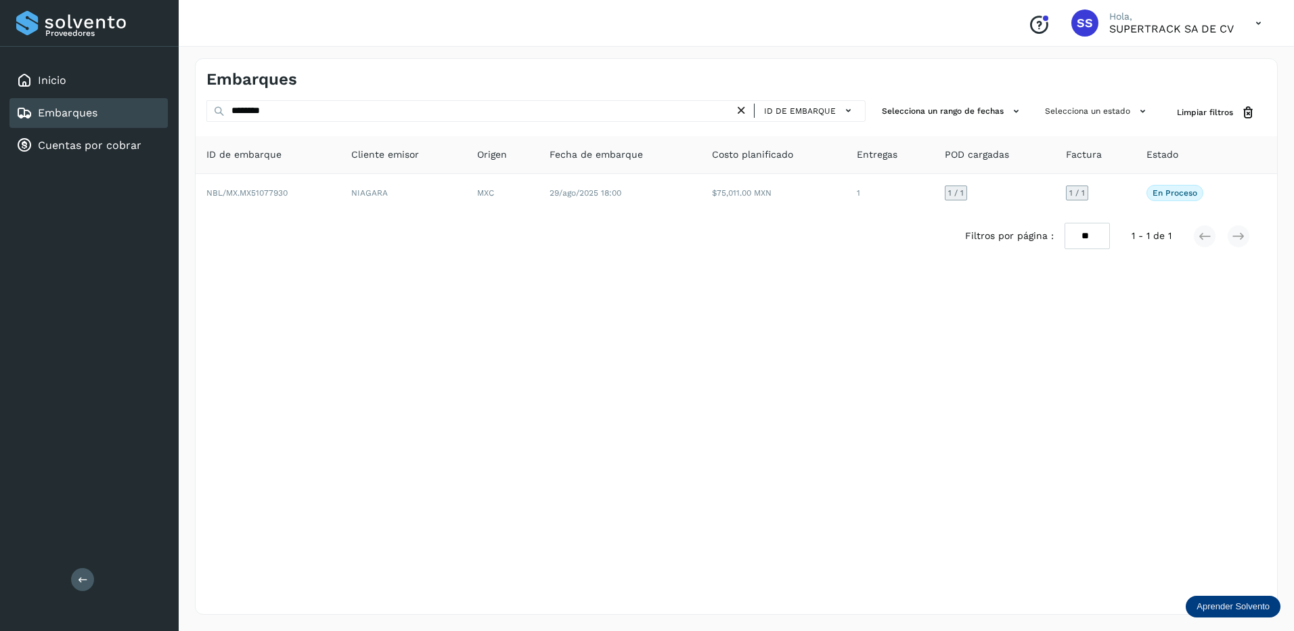
drag, startPoint x: 315, startPoint y: 97, endPoint x: 204, endPoint y: 111, distance: 111.2
click at [198, 112] on div "Embarques ******** ID de embarque Selecciona un rango de fechas Selecciona un e…" at bounding box center [736, 336] width 1083 height 556
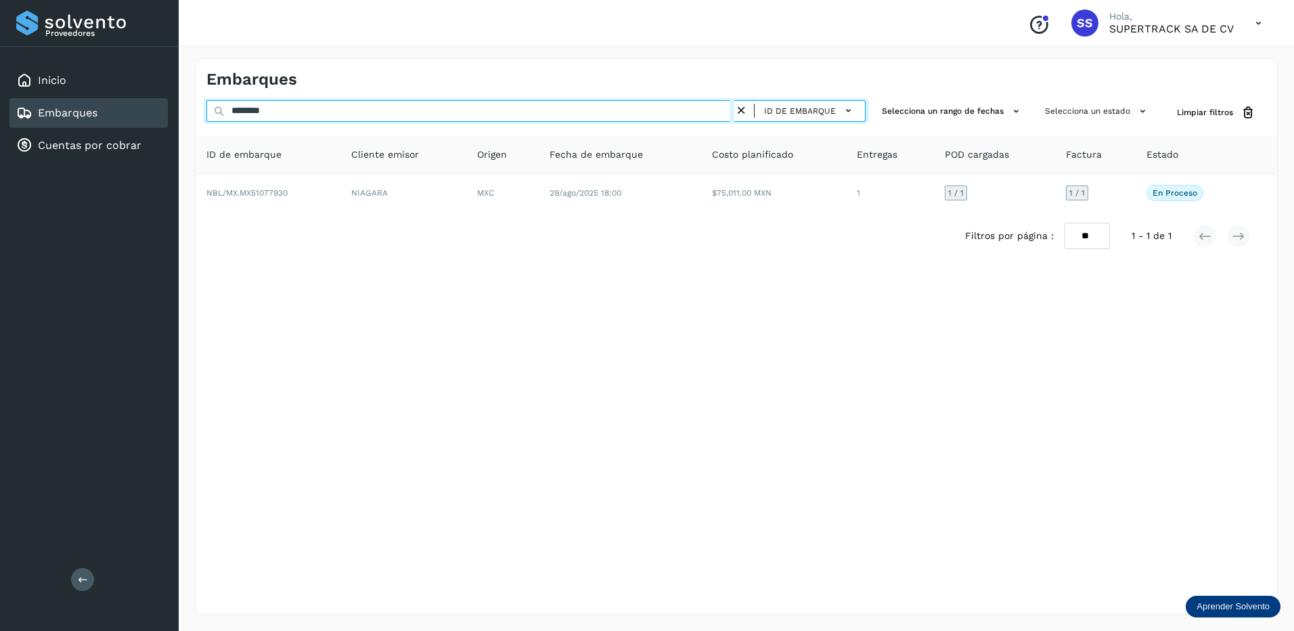
drag, startPoint x: 282, startPoint y: 110, endPoint x: 1, endPoint y: 110, distance: 280.9
click at [3, 110] on div "Proveedores Inicio Embarques Cuentas por cobrar Salir Conoce nuestros beneficio…" at bounding box center [647, 315] width 1294 height 631
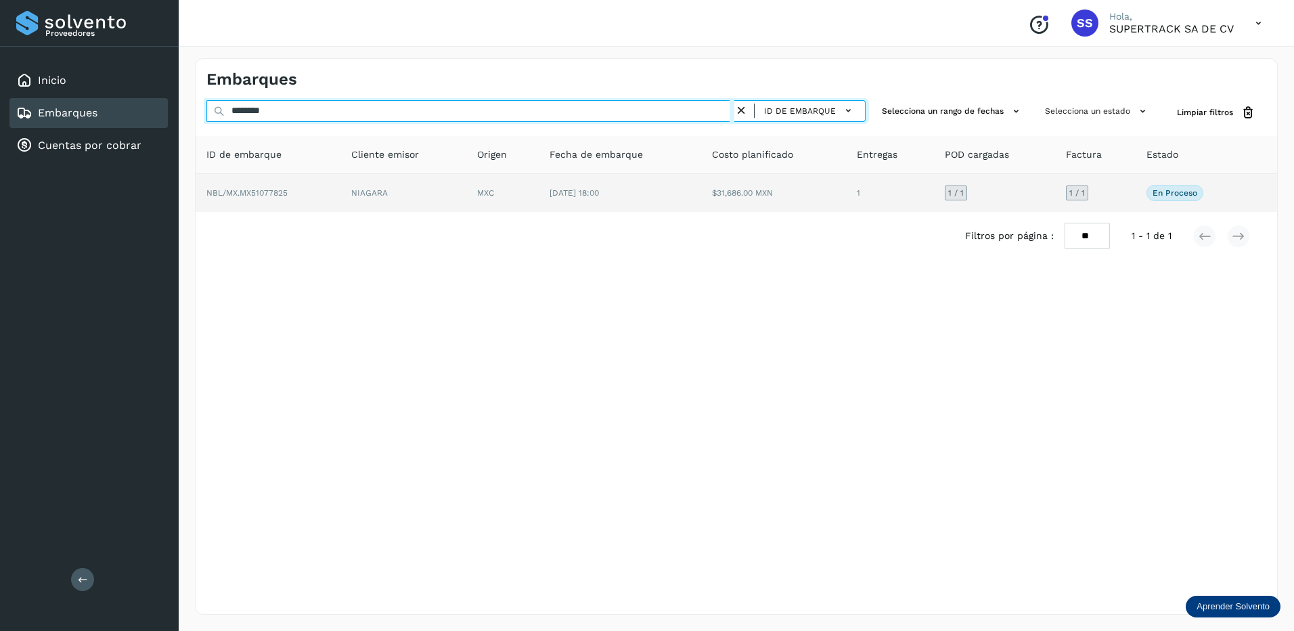
type input "********"
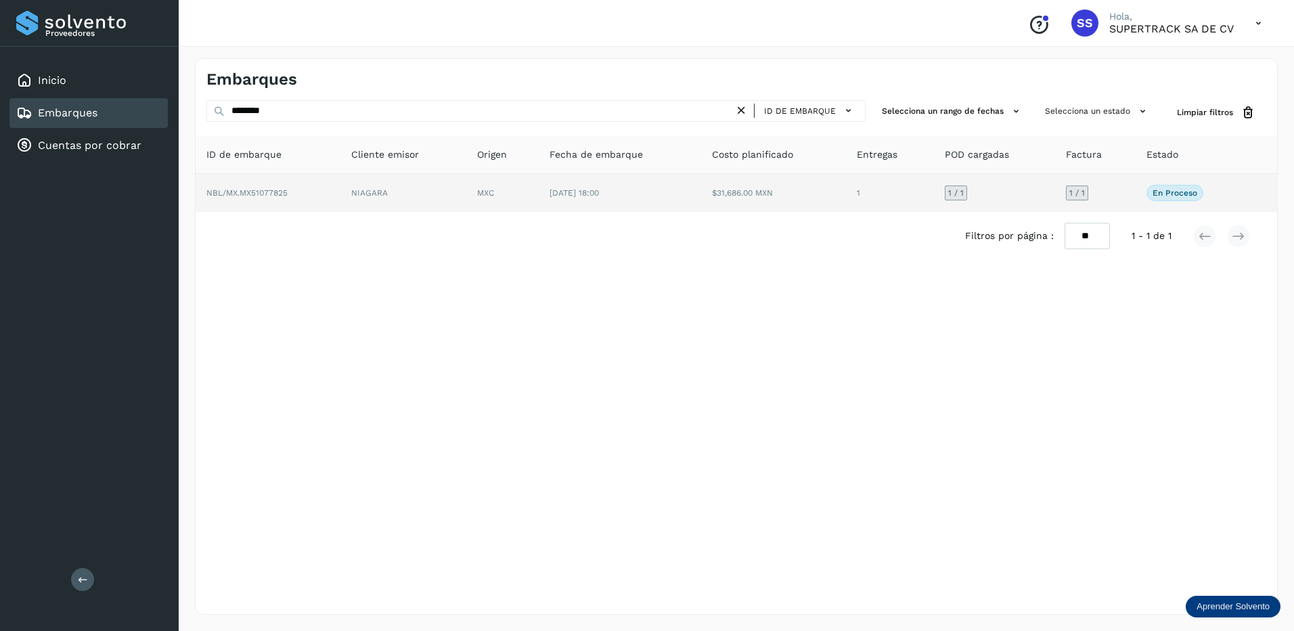
click at [527, 184] on td "MXC" at bounding box center [502, 193] width 72 height 38
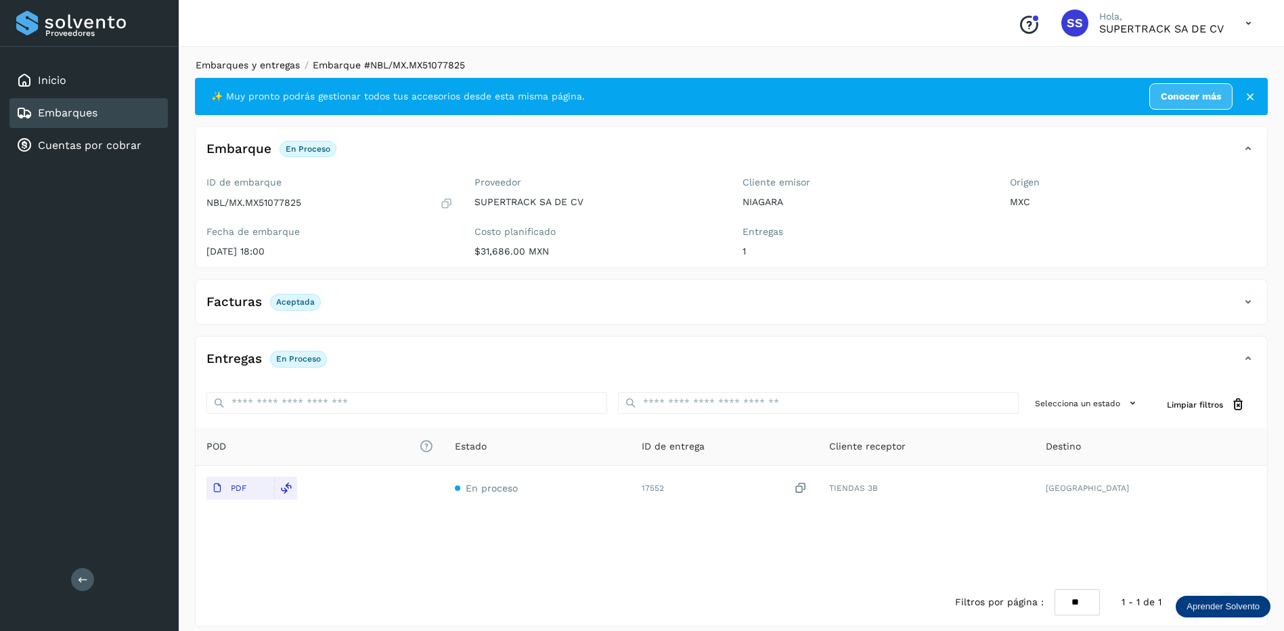
click at [273, 69] on link "Embarques y entregas" at bounding box center [248, 65] width 104 height 11
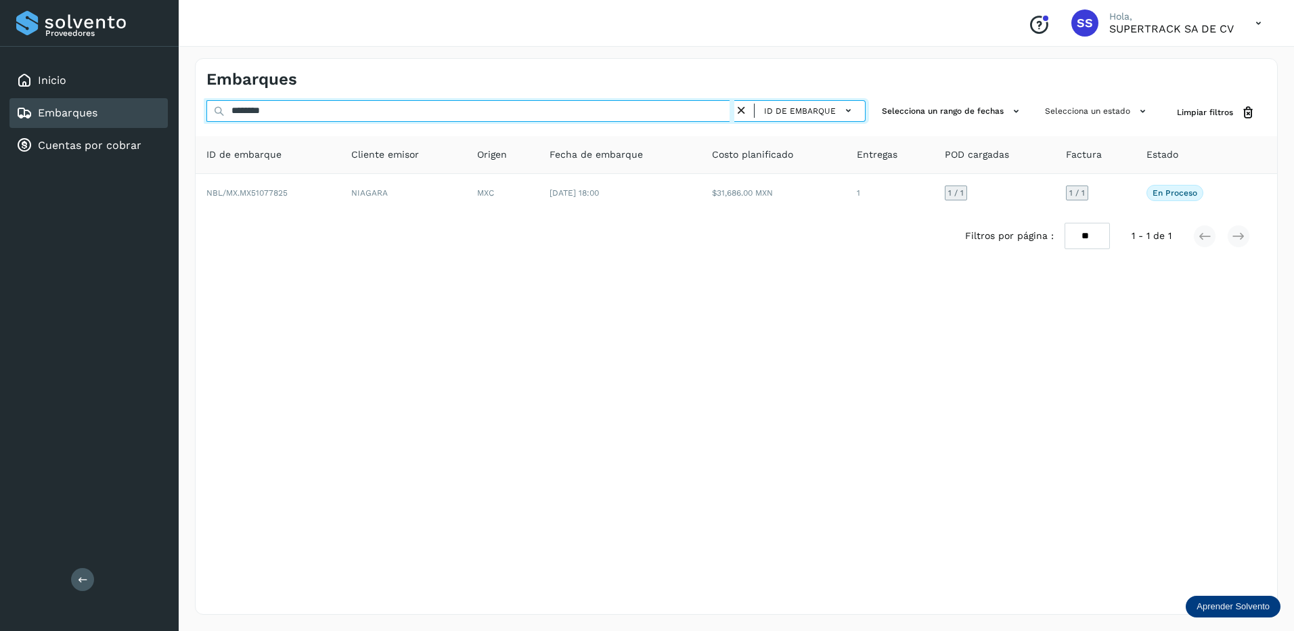
drag, startPoint x: 297, startPoint y: 115, endPoint x: 211, endPoint y: 112, distance: 85.3
click at [211, 112] on input "********" at bounding box center [470, 111] width 528 height 22
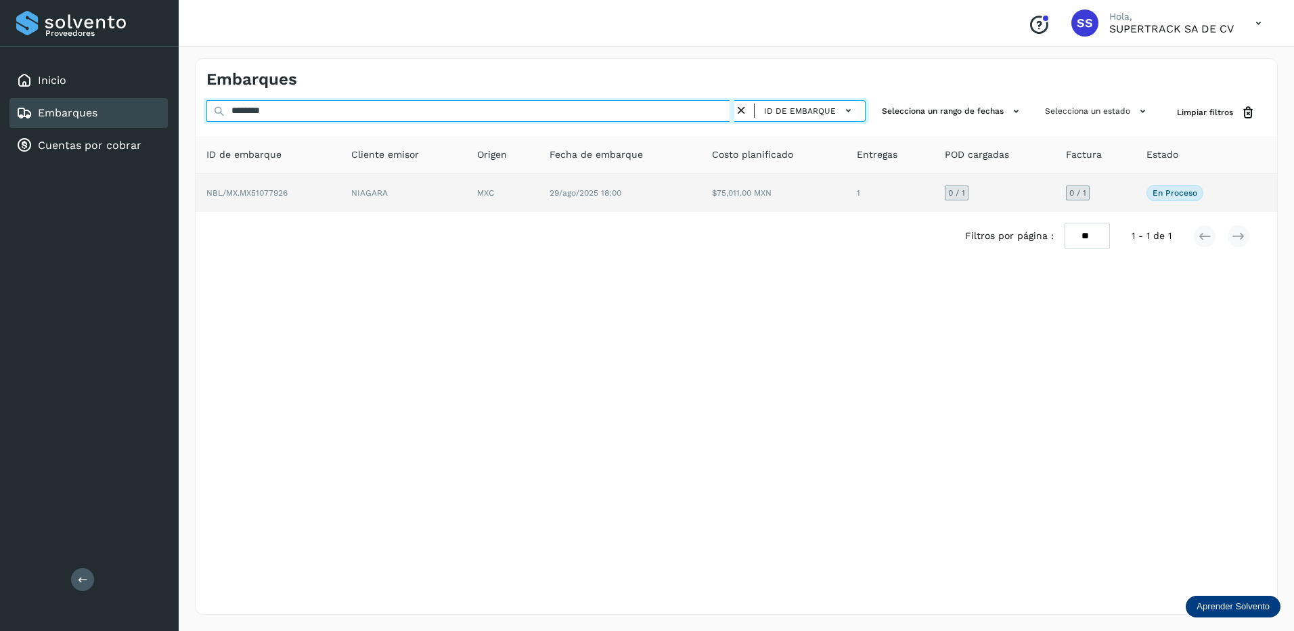
type input "********"
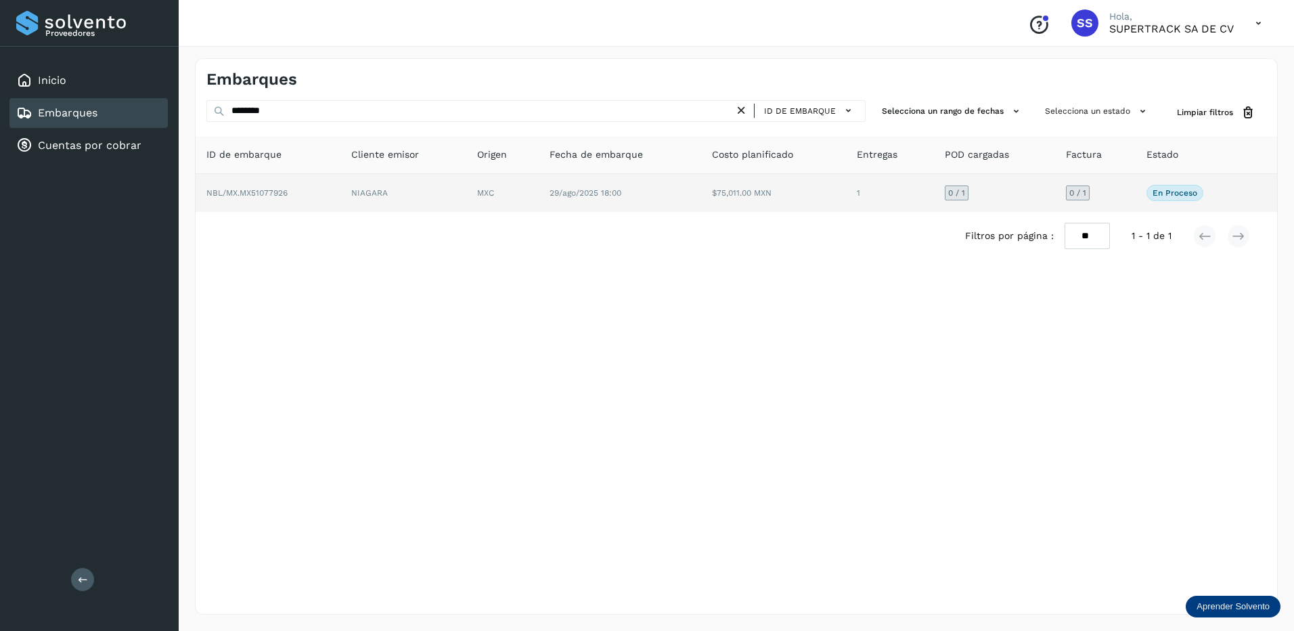
click at [293, 195] on td "NBL/MX.MX51077926" at bounding box center [268, 193] width 145 height 38
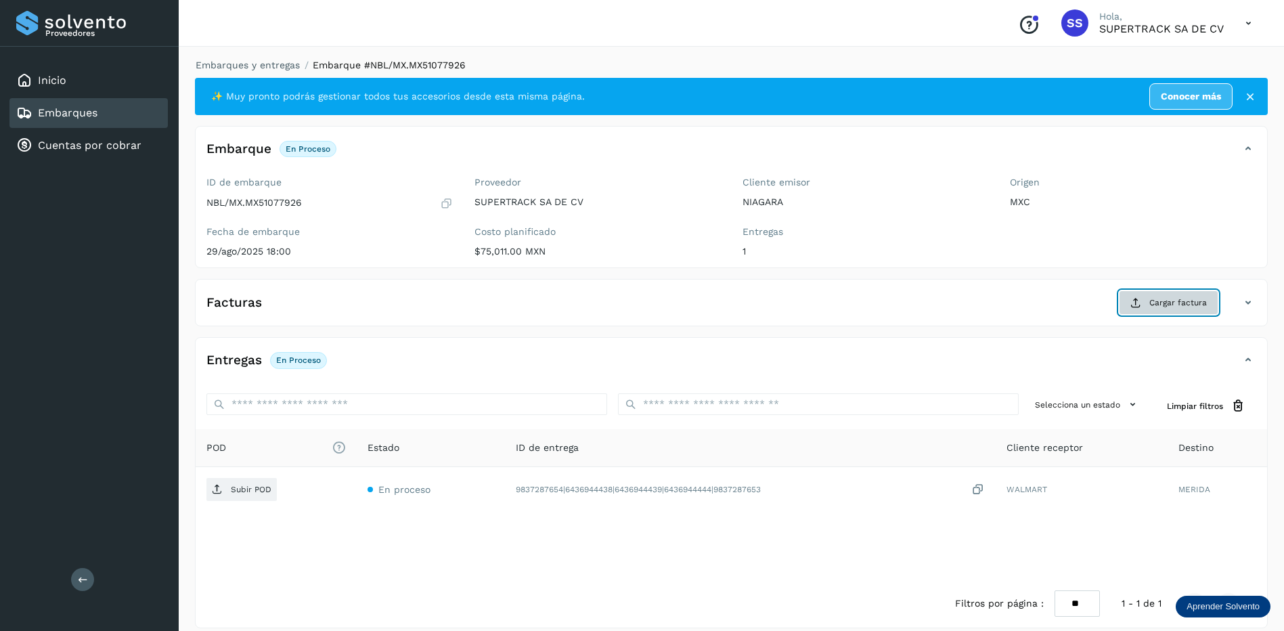
click at [1175, 303] on span "Cargar factura" at bounding box center [1178, 303] width 58 height 12
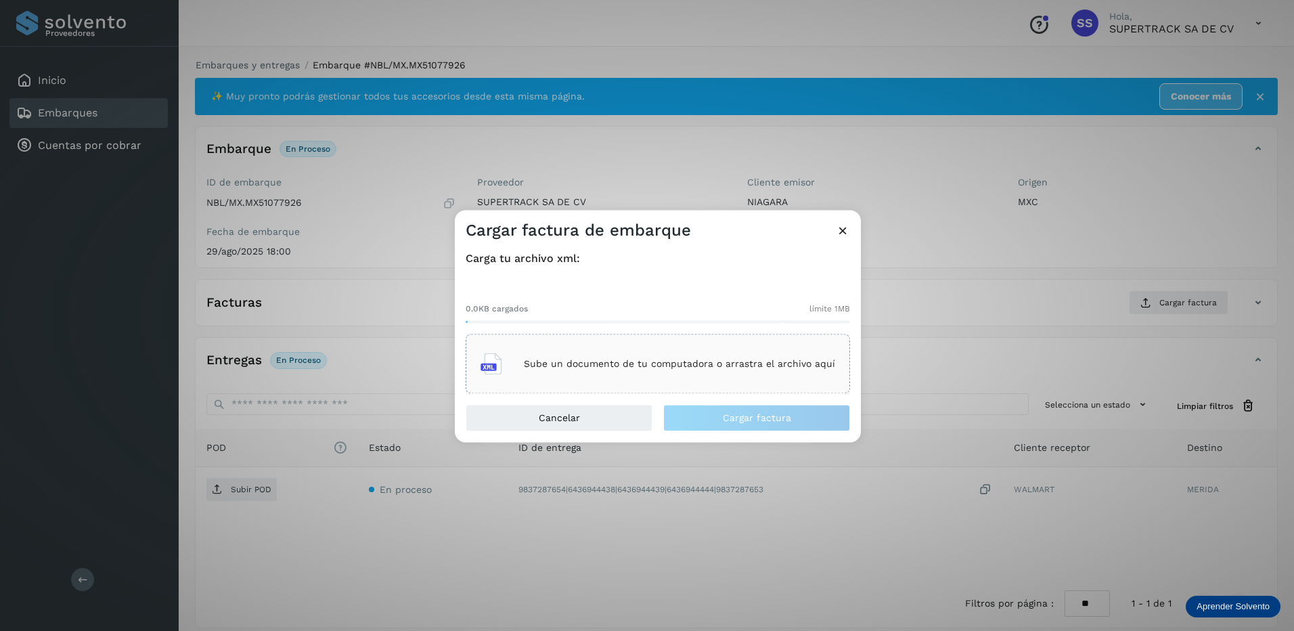
click at [689, 353] on div "Sube un documento de tu computadora o arrastra el archivo aquí" at bounding box center [658, 364] width 355 height 37
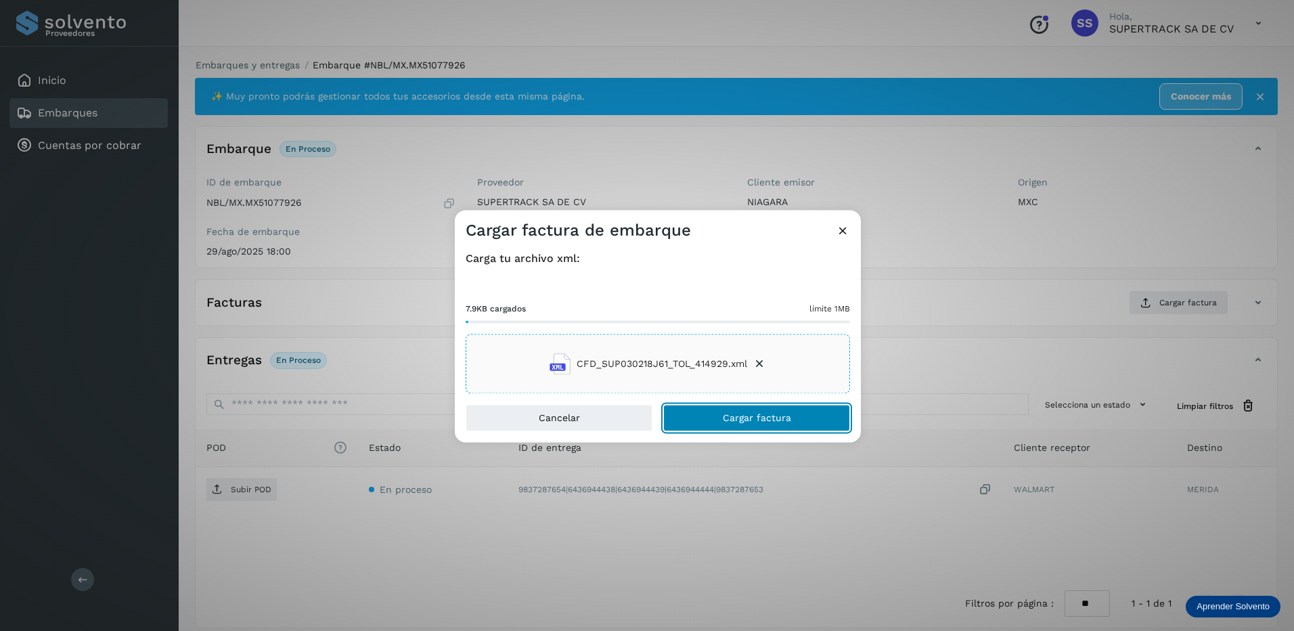
click at [771, 425] on button "Cargar factura" at bounding box center [756, 418] width 187 height 27
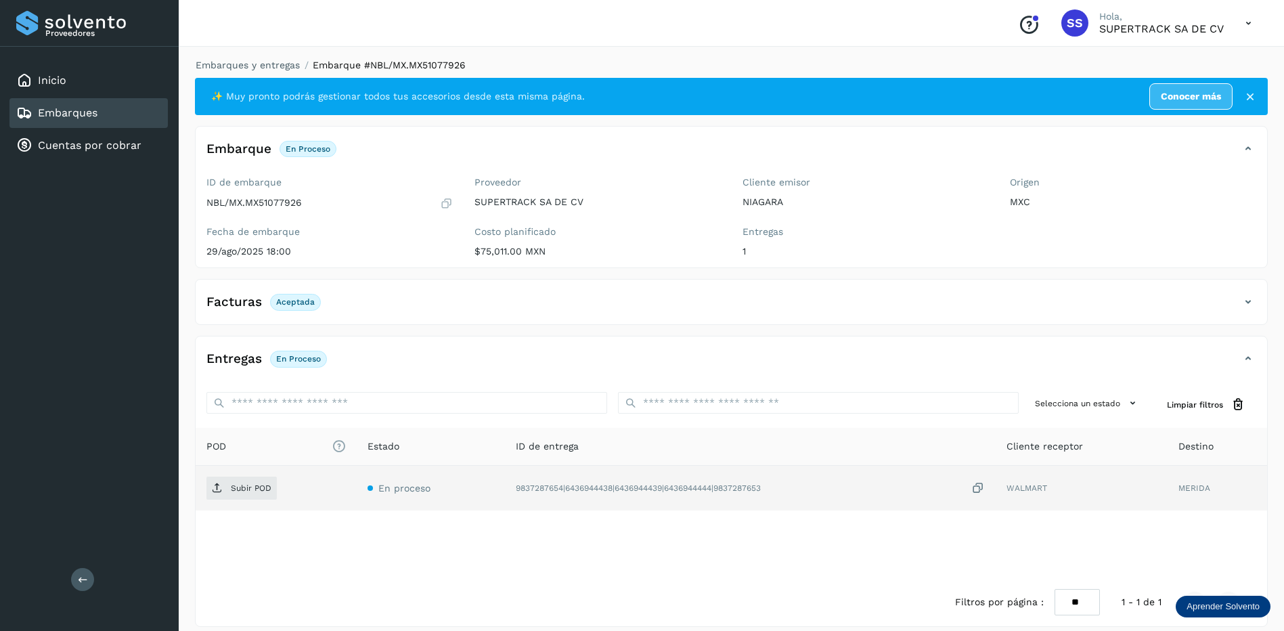
click at [444, 467] on td "En proceso" at bounding box center [431, 488] width 148 height 45
click at [263, 501] on td "Subir POD" at bounding box center [276, 488] width 161 height 45
click at [258, 493] on p "Subir POD" at bounding box center [251, 487] width 41 height 9
click at [262, 68] on link "Embarques y entregas" at bounding box center [248, 65] width 104 height 11
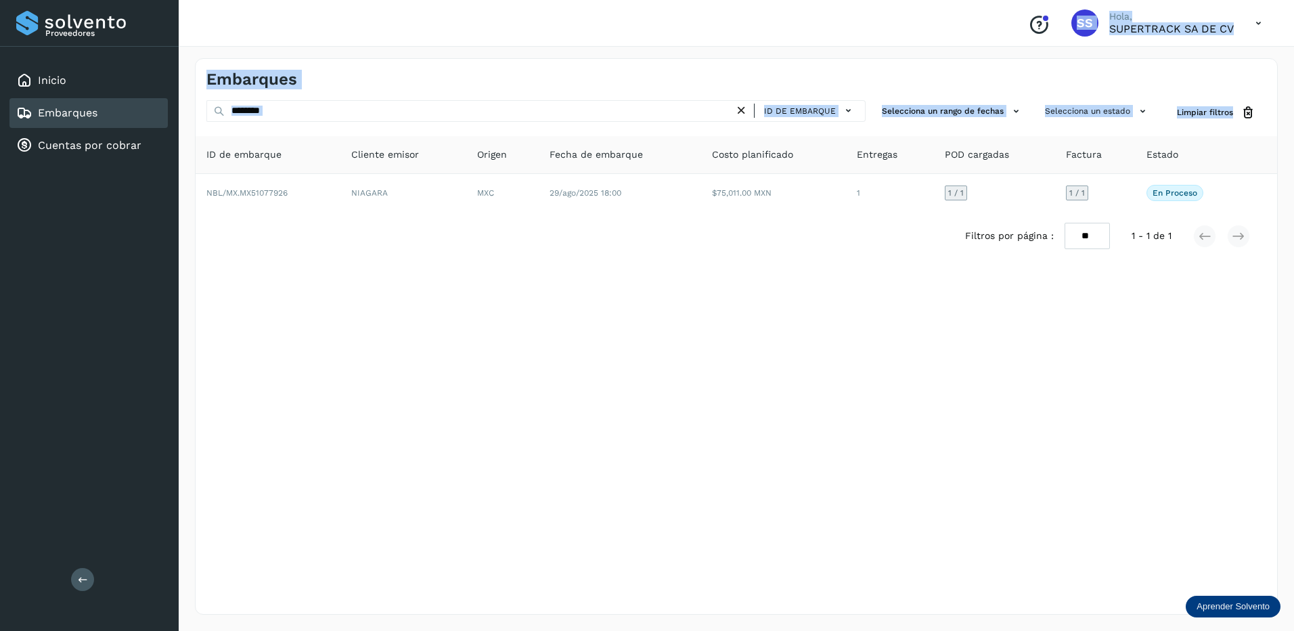
drag, startPoint x: 218, startPoint y: 116, endPoint x: 162, endPoint y: 115, distance: 55.5
click at [162, 115] on div "Proveedores Inicio Embarques Cuentas por cobrar Salir Conoce nuestros beneficio…" at bounding box center [647, 315] width 1294 height 631
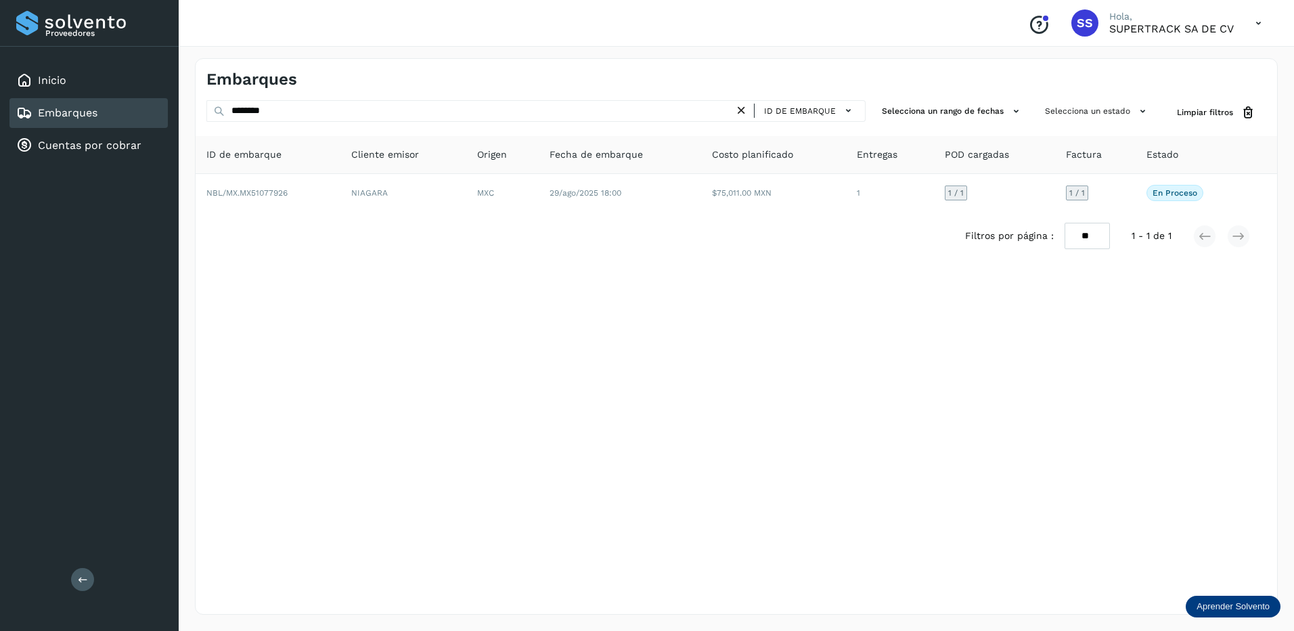
click at [386, 305] on div "Embarques ******** ID de embarque Selecciona un rango de fechas Selecciona un e…" at bounding box center [736, 336] width 1083 height 556
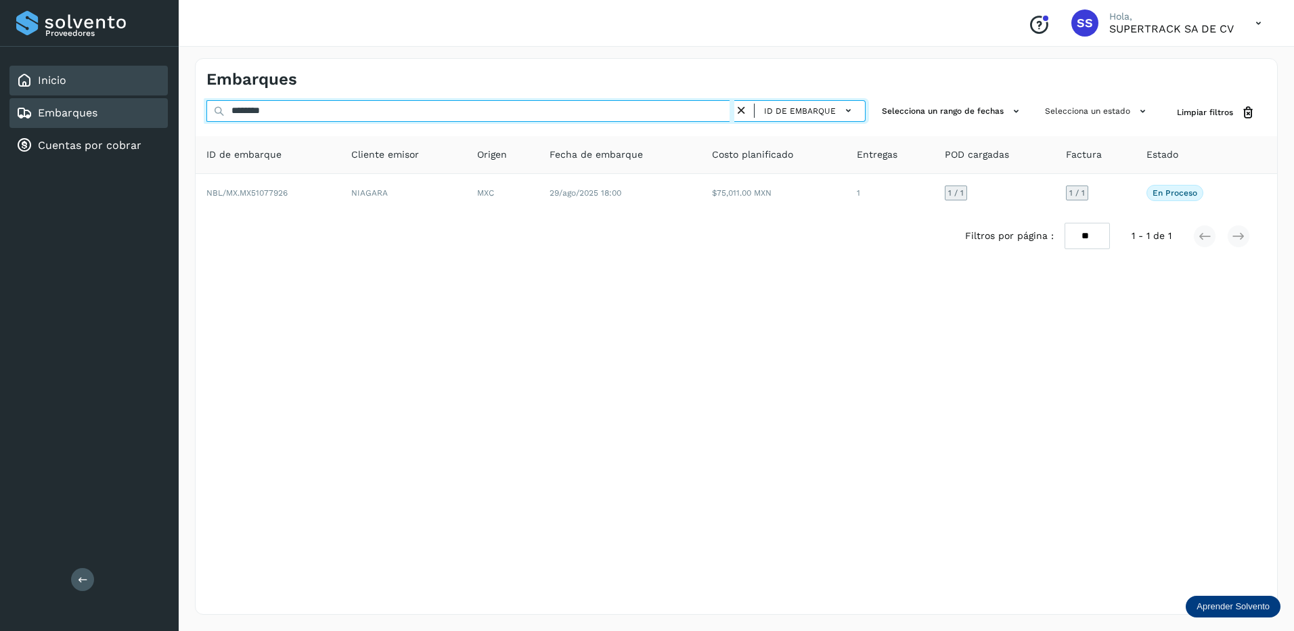
drag, startPoint x: 306, startPoint y: 107, endPoint x: 108, endPoint y: 78, distance: 200.5
click at [108, 78] on div "Proveedores Inicio Embarques Cuentas por cobrar Salir Conoce nuestros beneficio…" at bounding box center [647, 315] width 1294 height 631
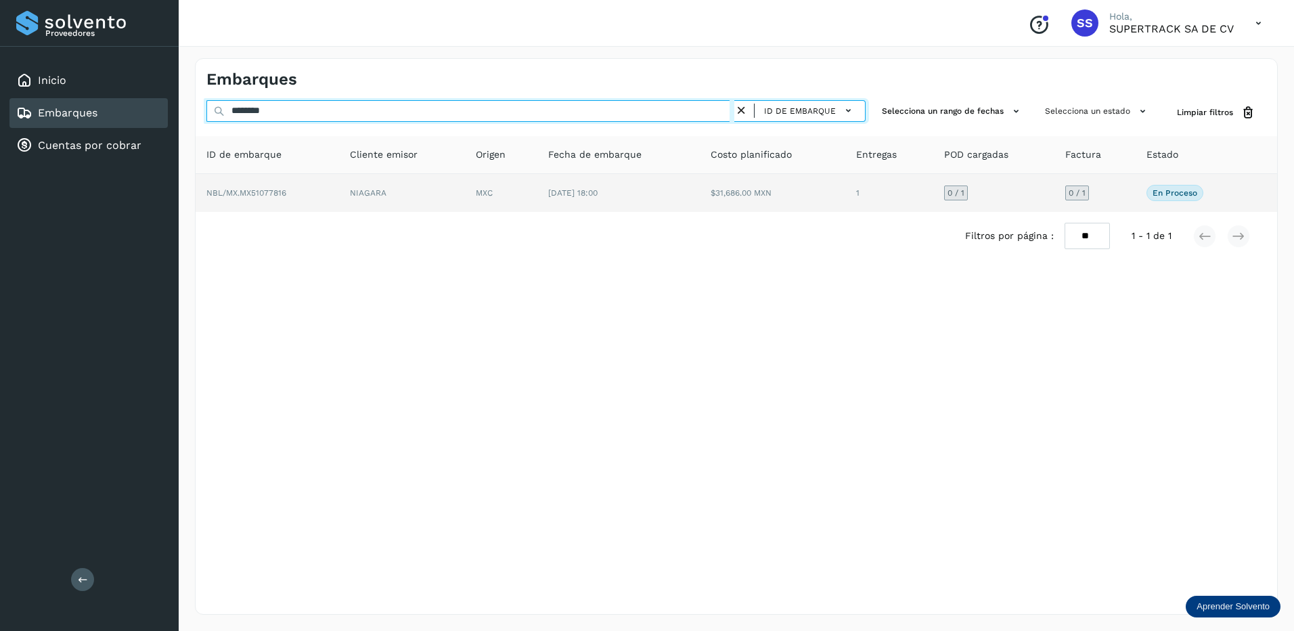
type input "********"
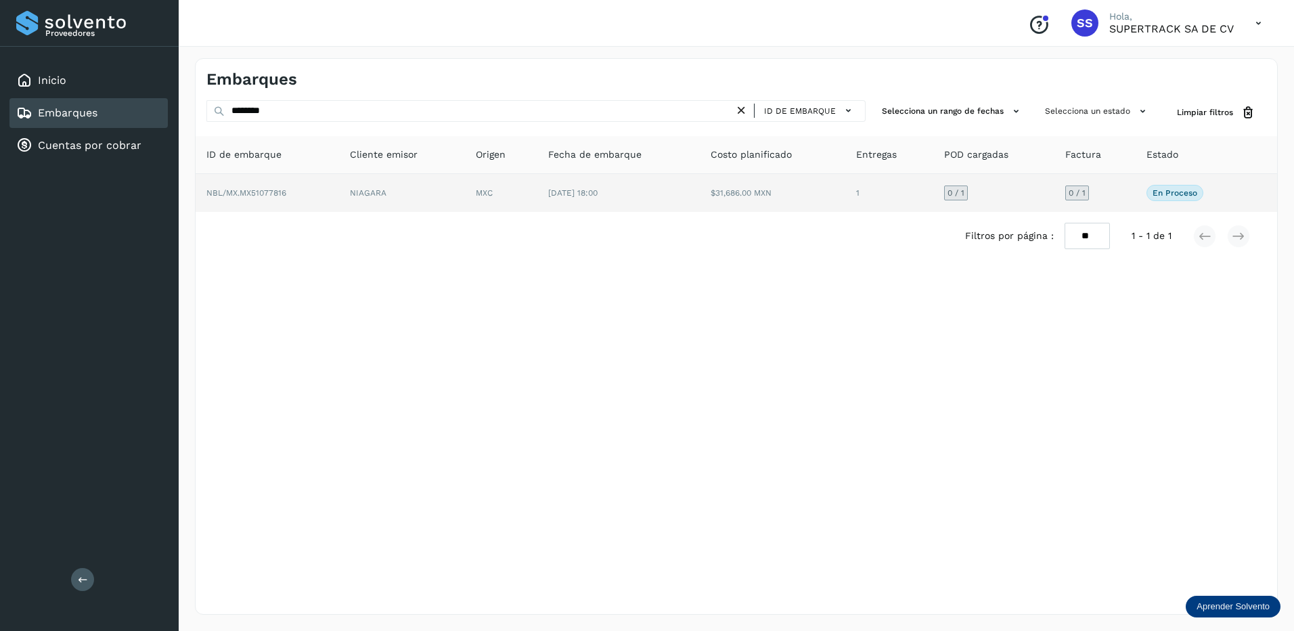
click at [317, 203] on td "NBL/MX.MX51077816" at bounding box center [268, 193] width 144 height 38
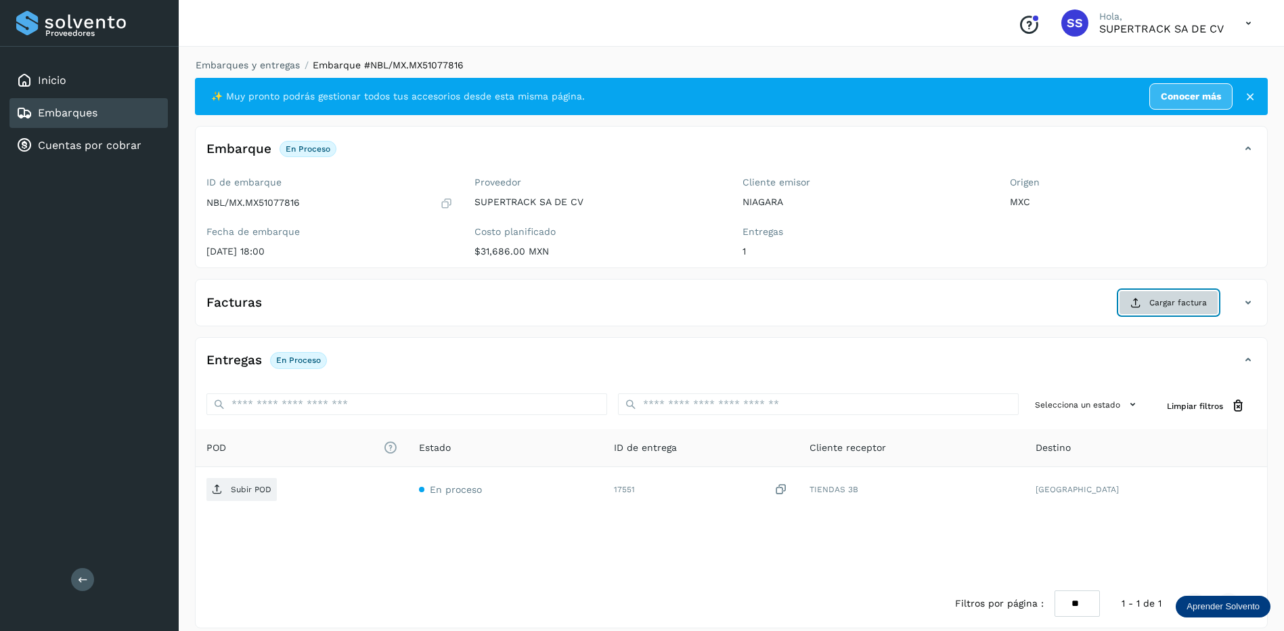
click at [1149, 305] on button "Cargar factura" at bounding box center [1169, 302] width 100 height 24
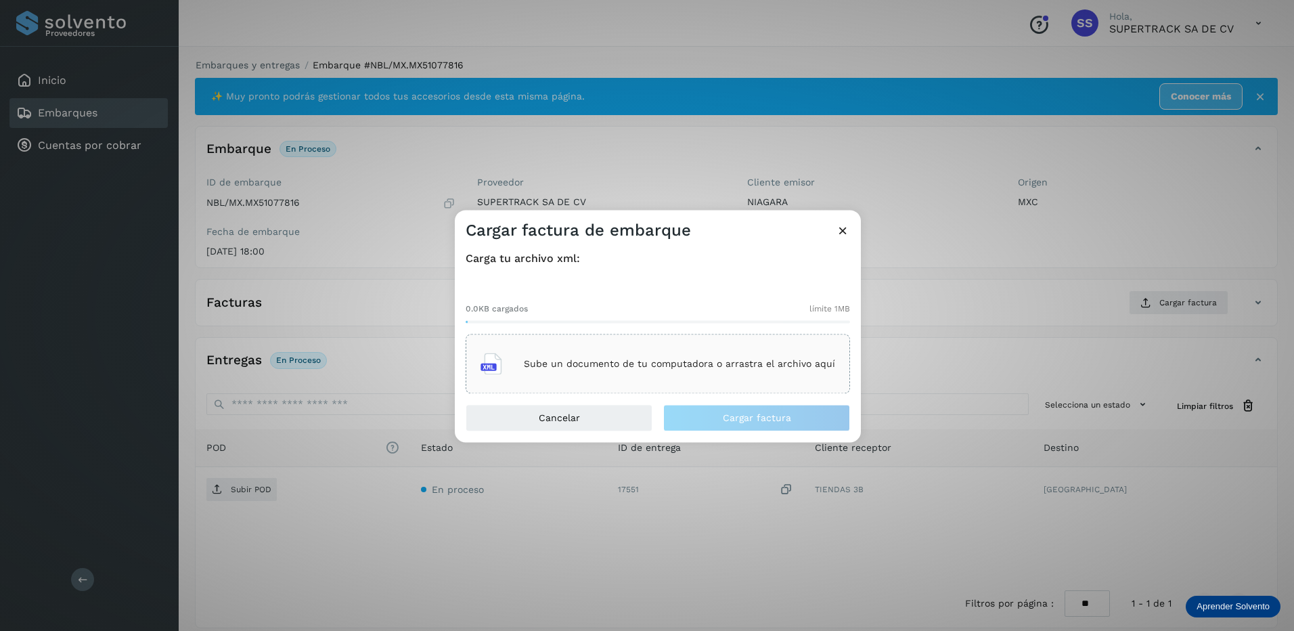
click at [588, 356] on div "Sube un documento de tu computadora o arrastra el archivo aquí" at bounding box center [658, 364] width 355 height 37
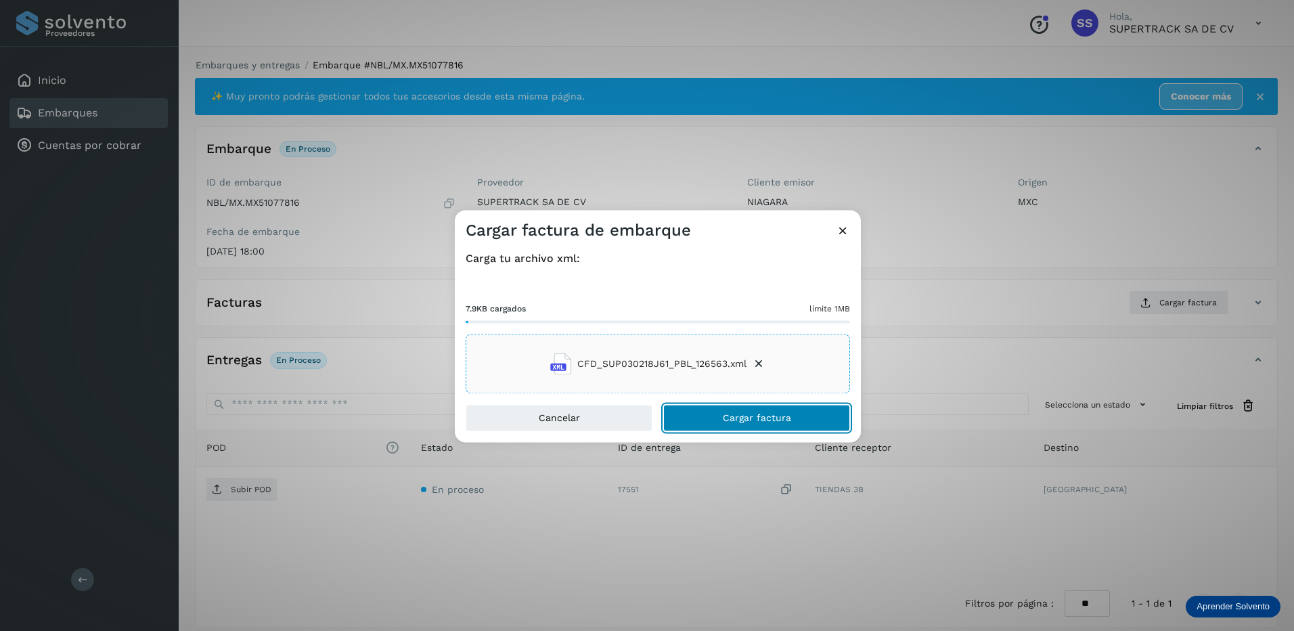
click at [746, 416] on span "Cargar factura" at bounding box center [757, 418] width 68 height 9
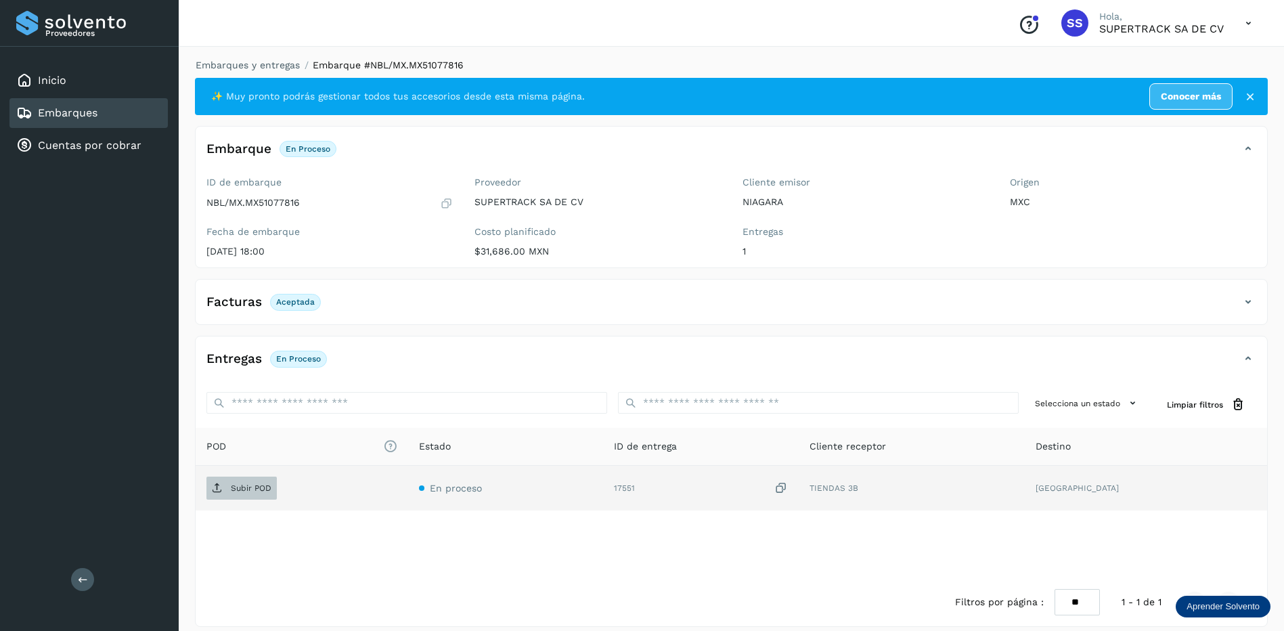
click at [260, 494] on span "Subir POD" at bounding box center [241, 488] width 70 height 22
click at [238, 60] on link "Embarques y entregas" at bounding box center [248, 65] width 104 height 11
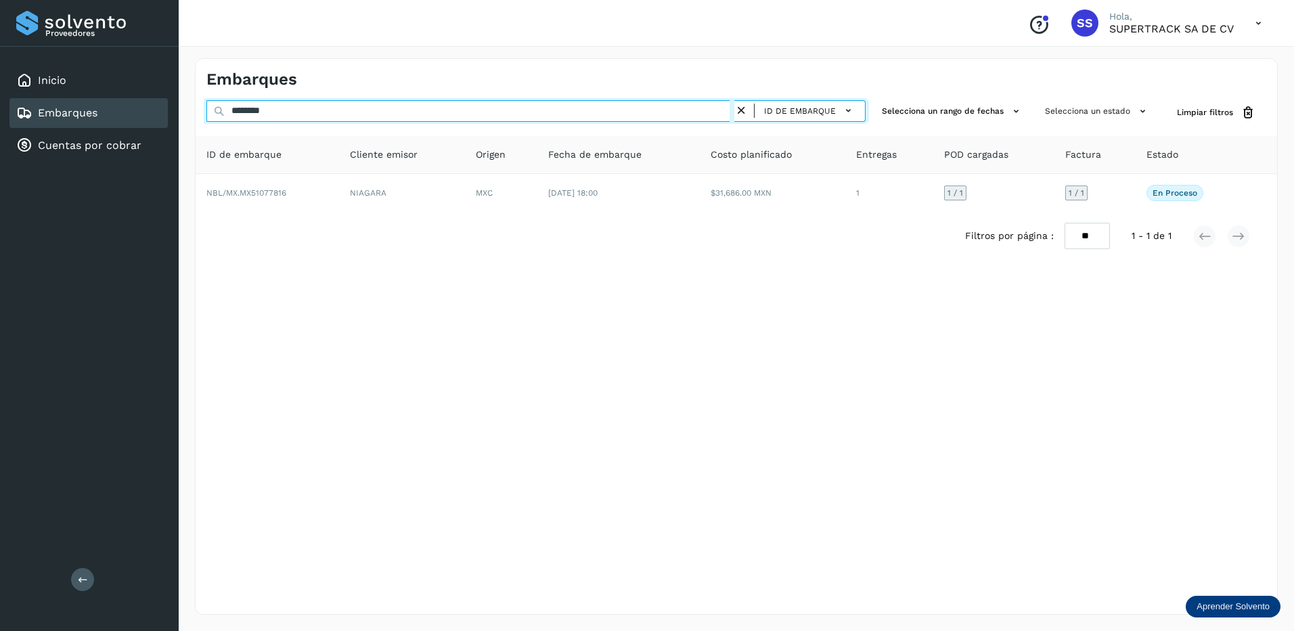
drag, startPoint x: 276, startPoint y: 104, endPoint x: 184, endPoint y: 108, distance: 91.5
click at [184, 108] on div "Embarques ******** ID de embarque Selecciona un rango de fechas Selecciona un e…" at bounding box center [737, 336] width 1116 height 589
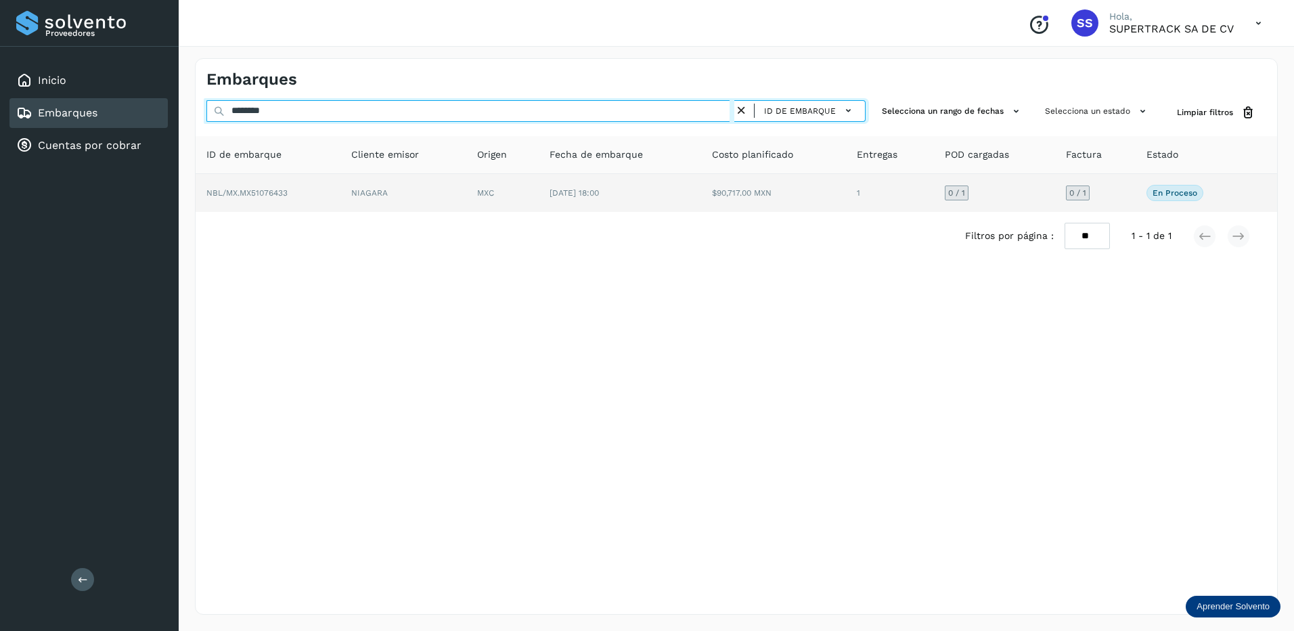
type input "********"
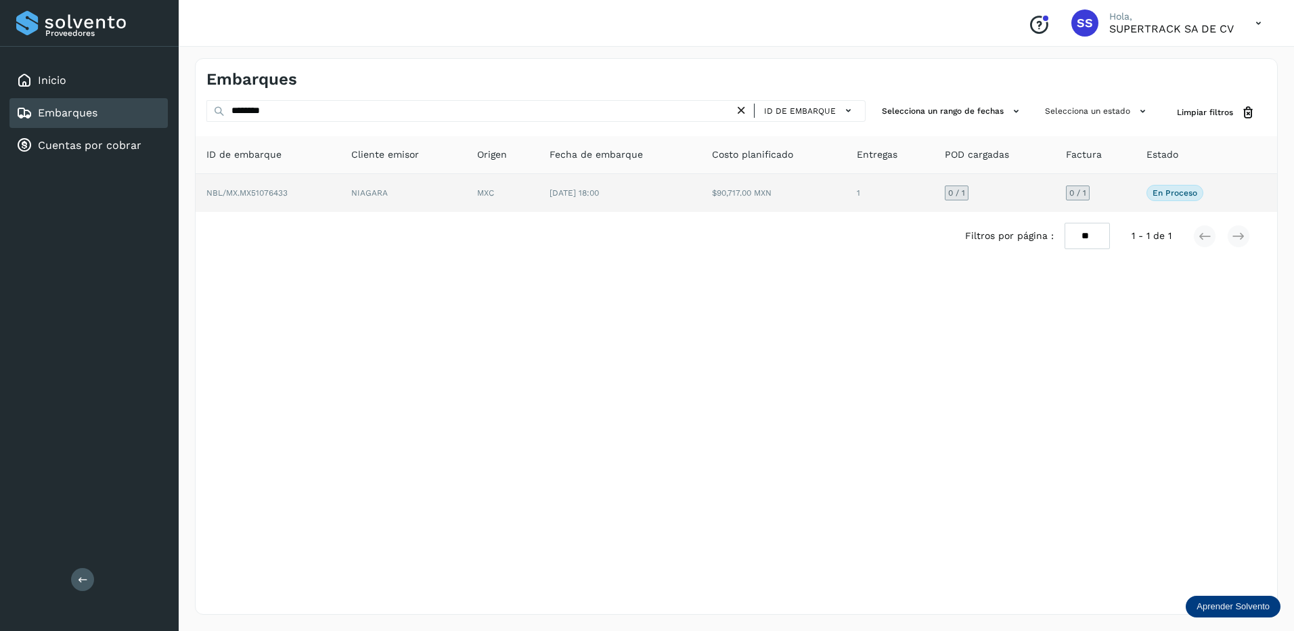
click at [373, 196] on td "NIAGARA" at bounding box center [404, 193] width 126 height 38
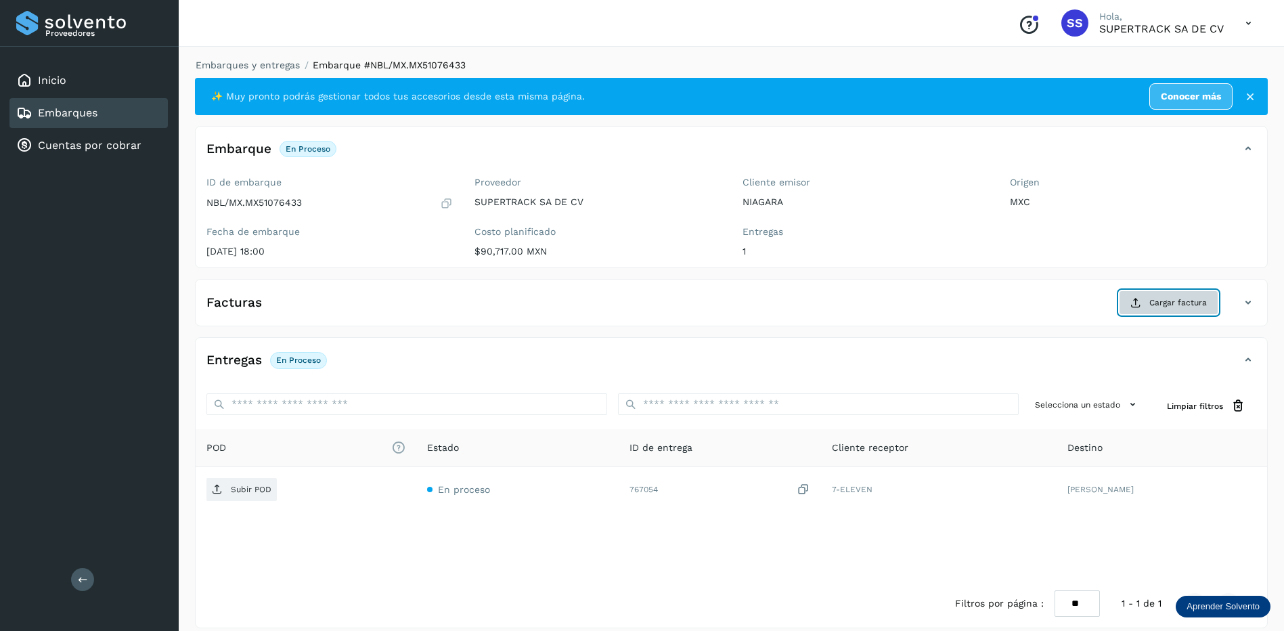
click at [1134, 293] on button "Cargar factura" at bounding box center [1169, 302] width 100 height 24
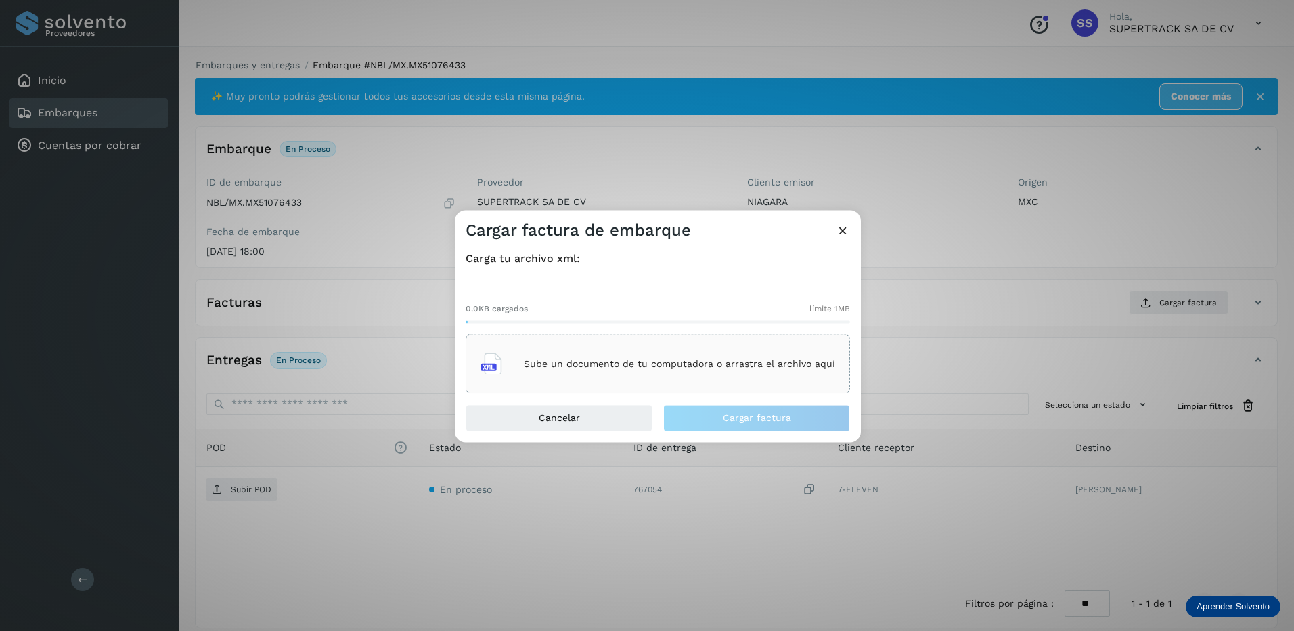
click at [676, 361] on p "Sube un documento de tu computadora o arrastra el archivo aquí" at bounding box center [679, 364] width 311 height 12
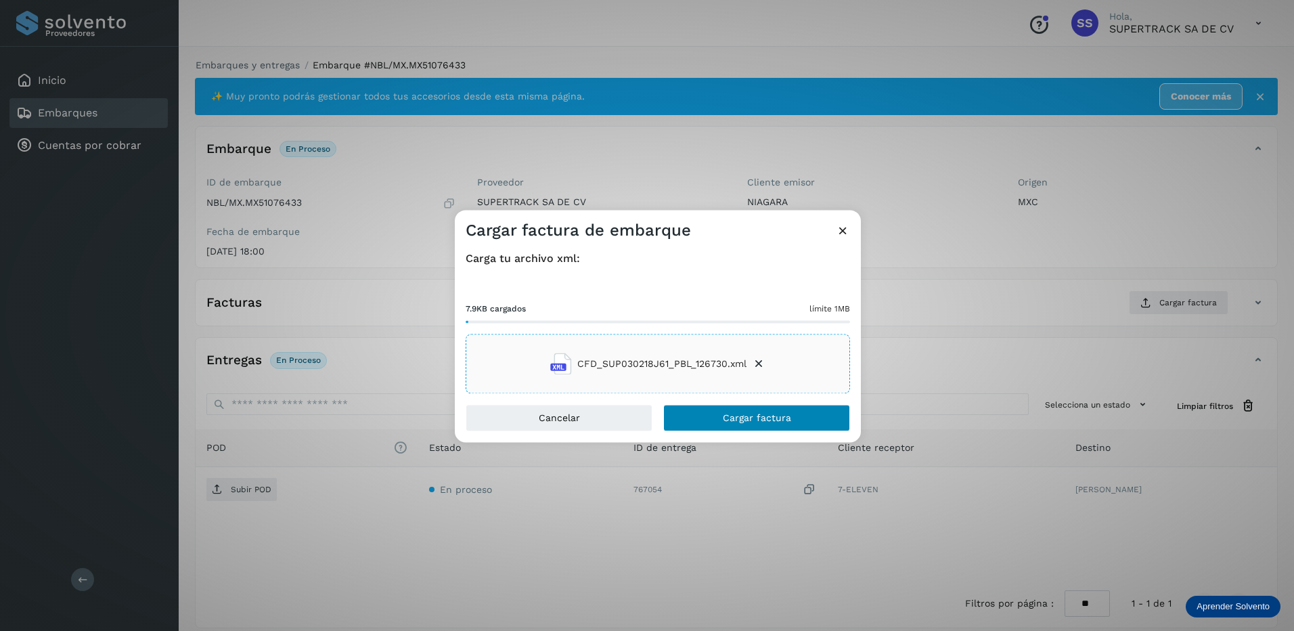
drag, startPoint x: 744, startPoint y: 397, endPoint x: 746, endPoint y: 404, distance: 7.7
click at [746, 404] on div "Cargar factura de embarque Carga tu archivo xml: 7.9KB cargados límite 1MB CFD_…" at bounding box center [658, 326] width 406 height 232
drag, startPoint x: 746, startPoint y: 404, endPoint x: 749, endPoint y: 416, distance: 12.6
click at [749, 416] on span "Cargar factura" at bounding box center [757, 418] width 68 height 9
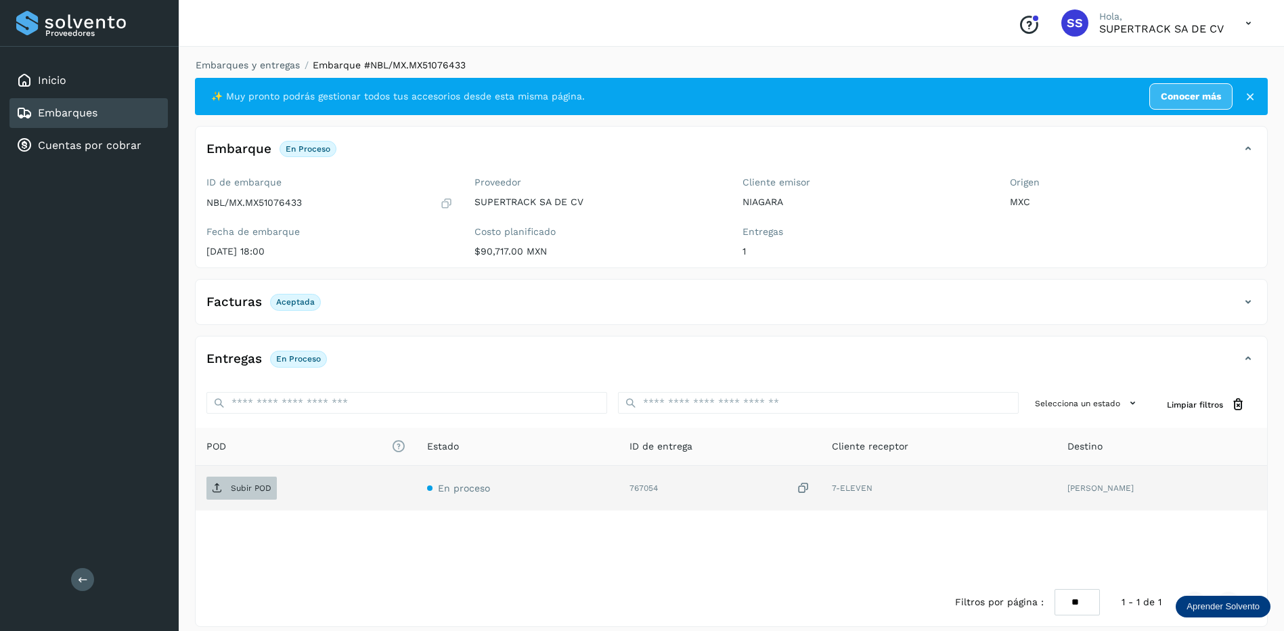
click at [246, 496] on span "Subir POD" at bounding box center [241, 488] width 70 height 22
